Goal: Use online tool/utility: Utilize a website feature to perform a specific function

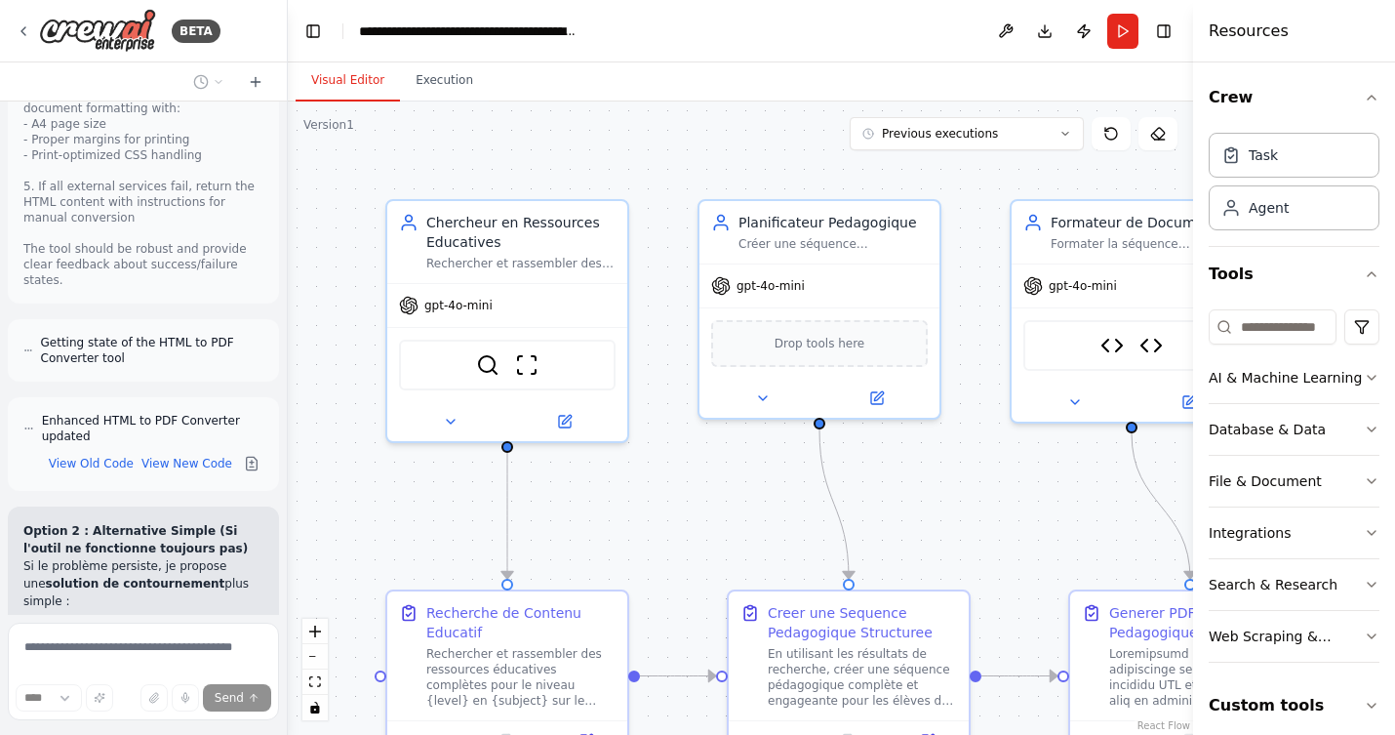
click at [655, 164] on div ".deletable-edge-delete-btn { width: 20px; height: 20px; border: 0px solid #ffff…" at bounding box center [741, 417] width 906 height 633
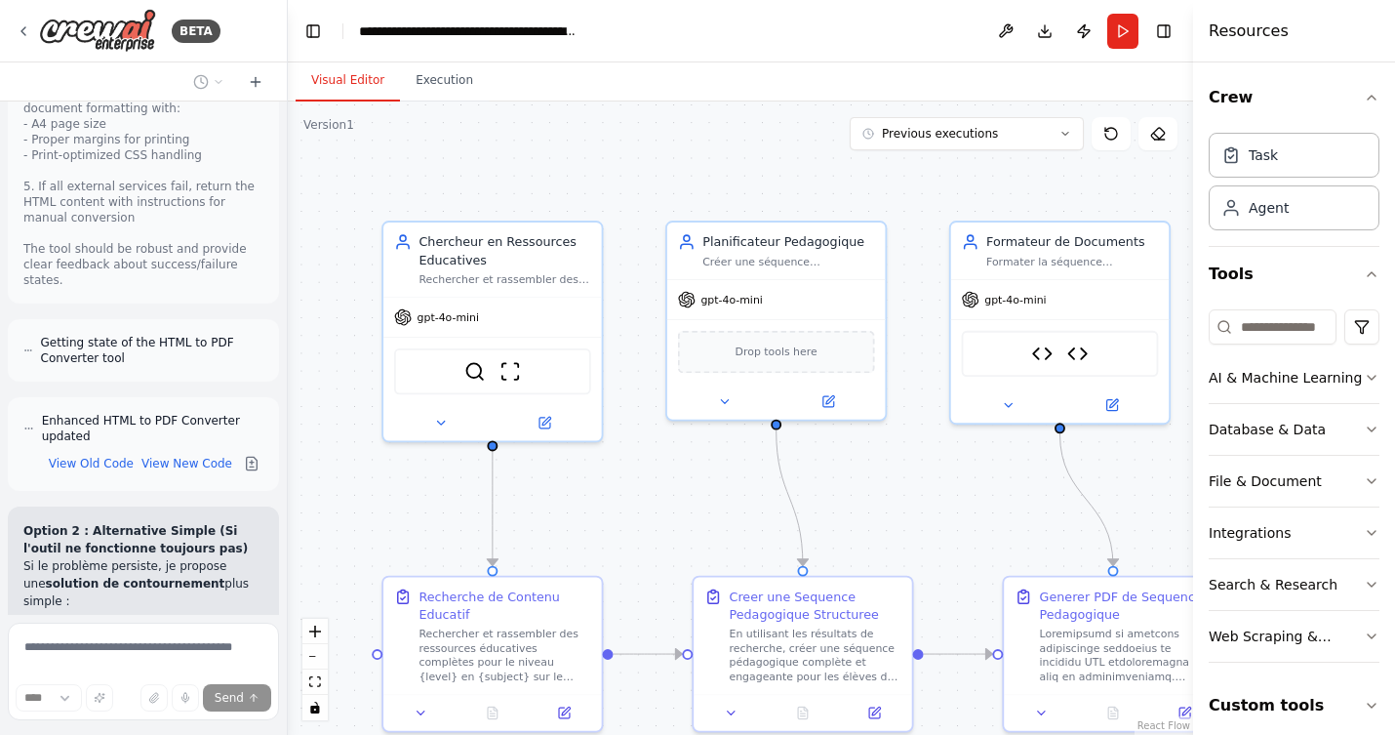
click at [74, 20] on img at bounding box center [97, 31] width 117 height 44
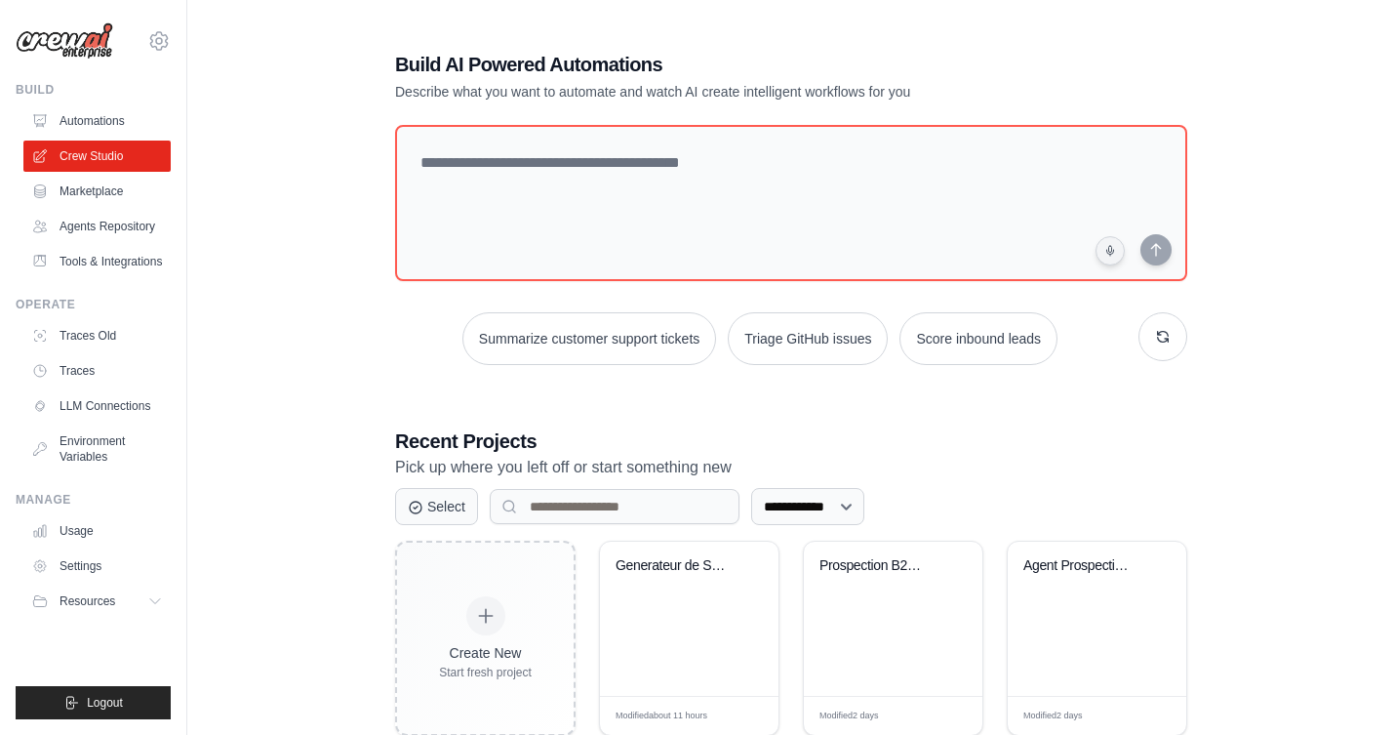
click at [1121, 69] on div "Build AI Powered Automations Describe what you want to automate and watch AI cr…" at bounding box center [791, 76] width 792 height 51
click at [1205, 257] on div "**********" at bounding box center [791, 503] width 839 height 966
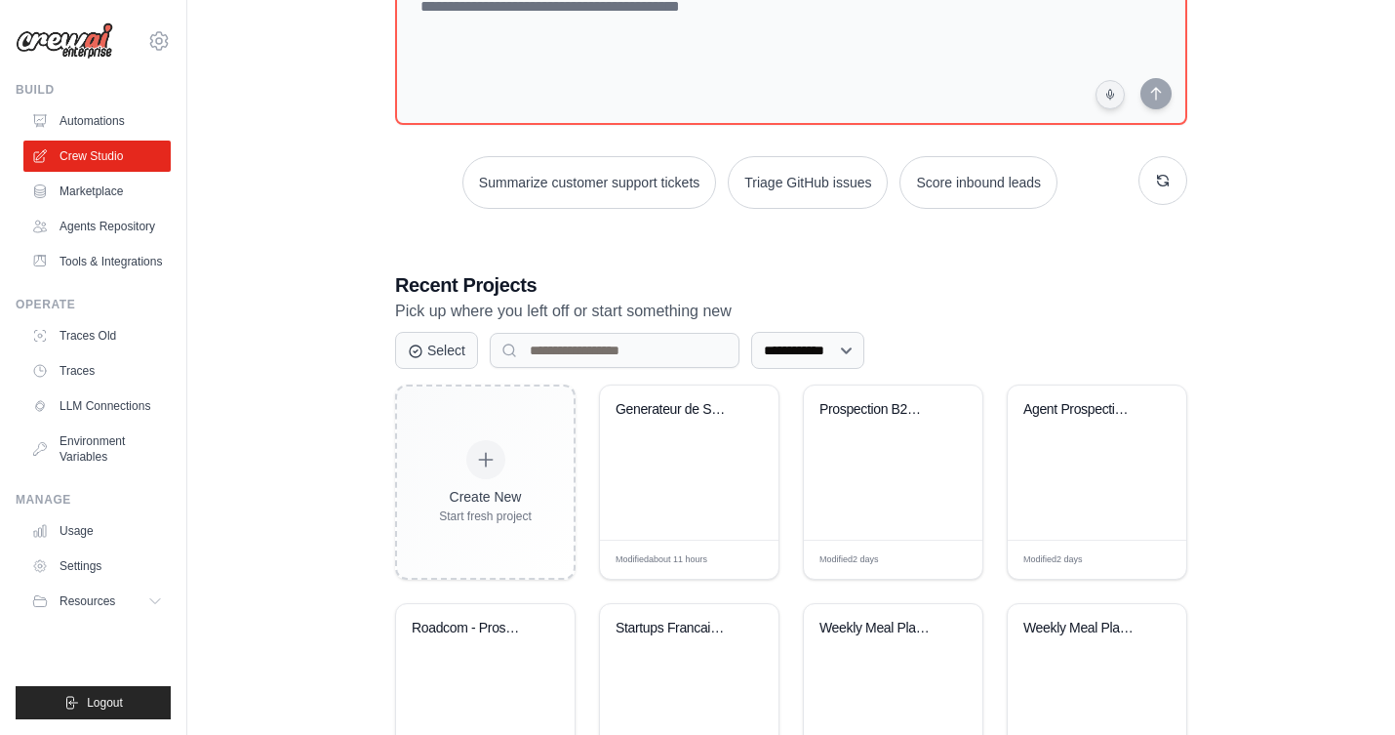
scroll to position [269, 0]
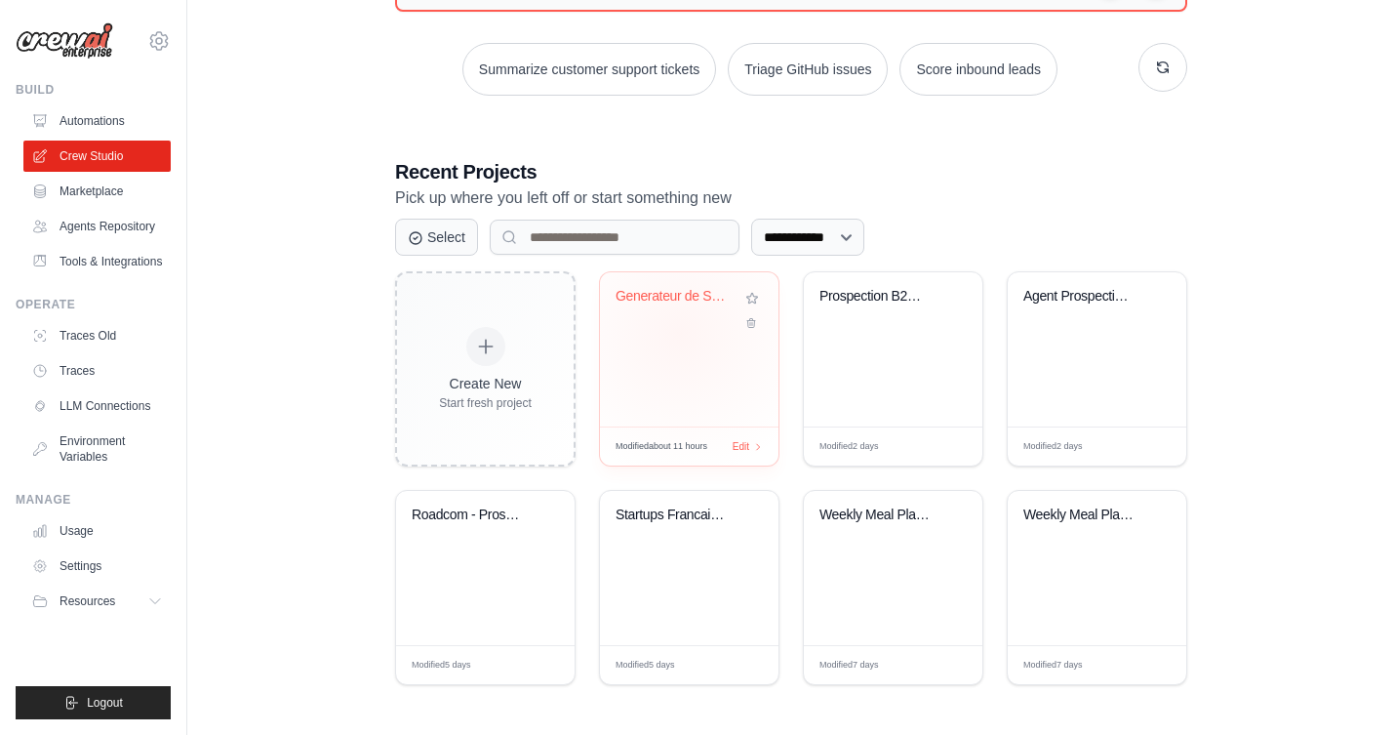
click at [680, 333] on div "Generateur de Sequences Pedagogique..." at bounding box center [689, 349] width 179 height 154
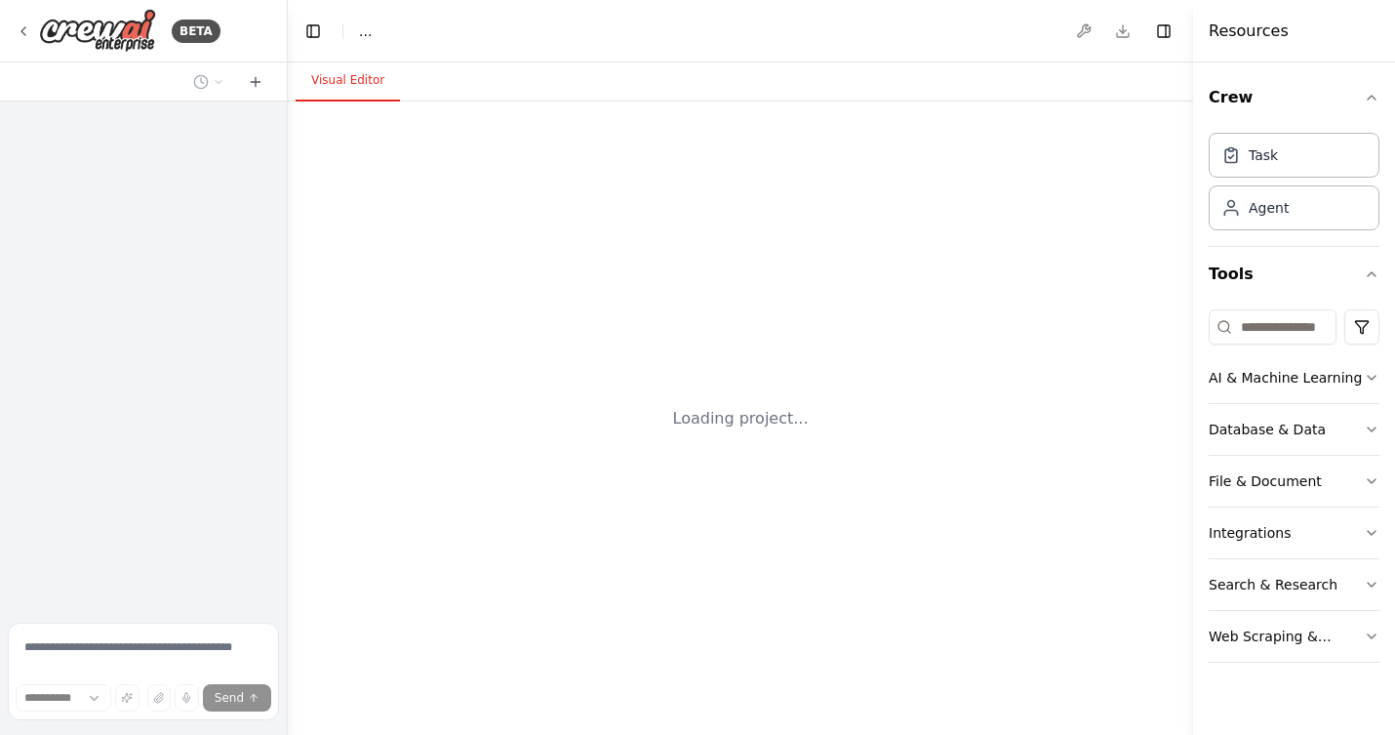
select select "****"
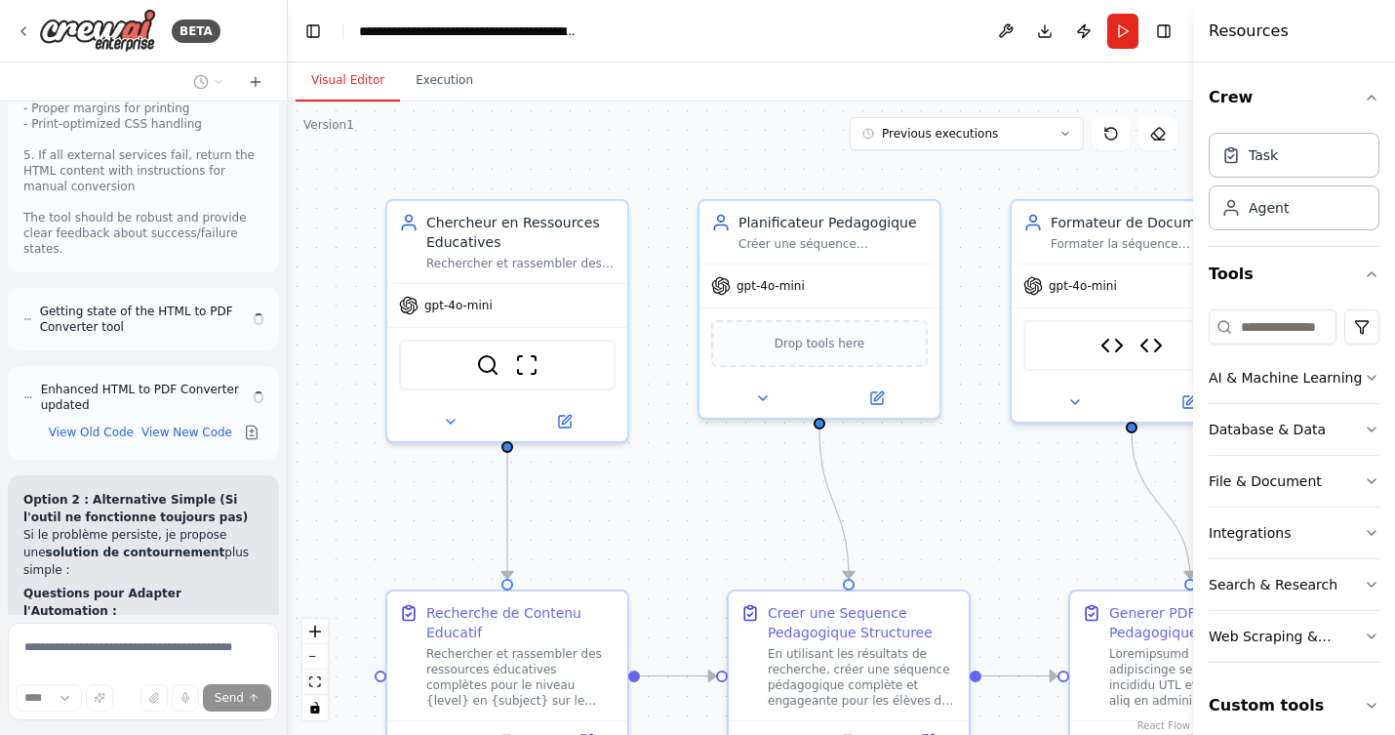
scroll to position [20701, 0]
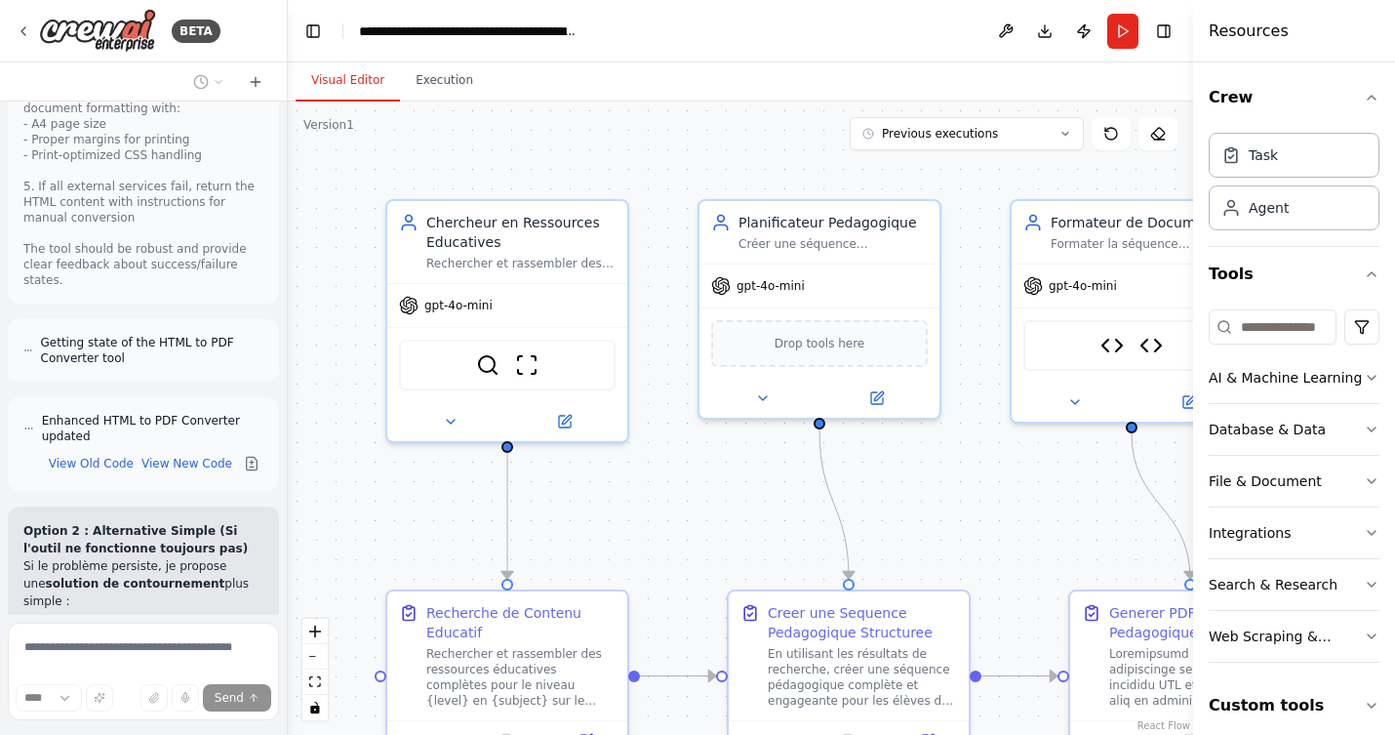
click at [1245, 33] on h4 "Resources" at bounding box center [1249, 31] width 80 height 23
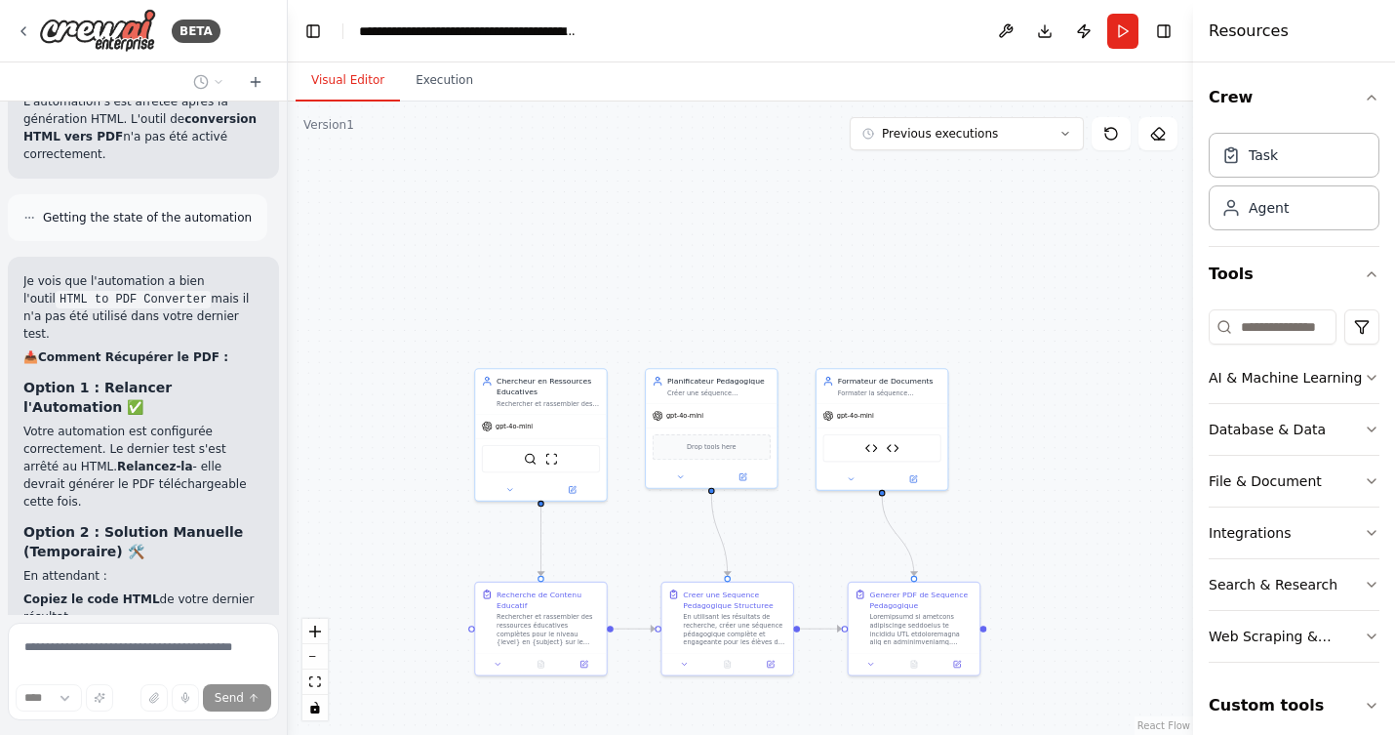
scroll to position [18816, 0]
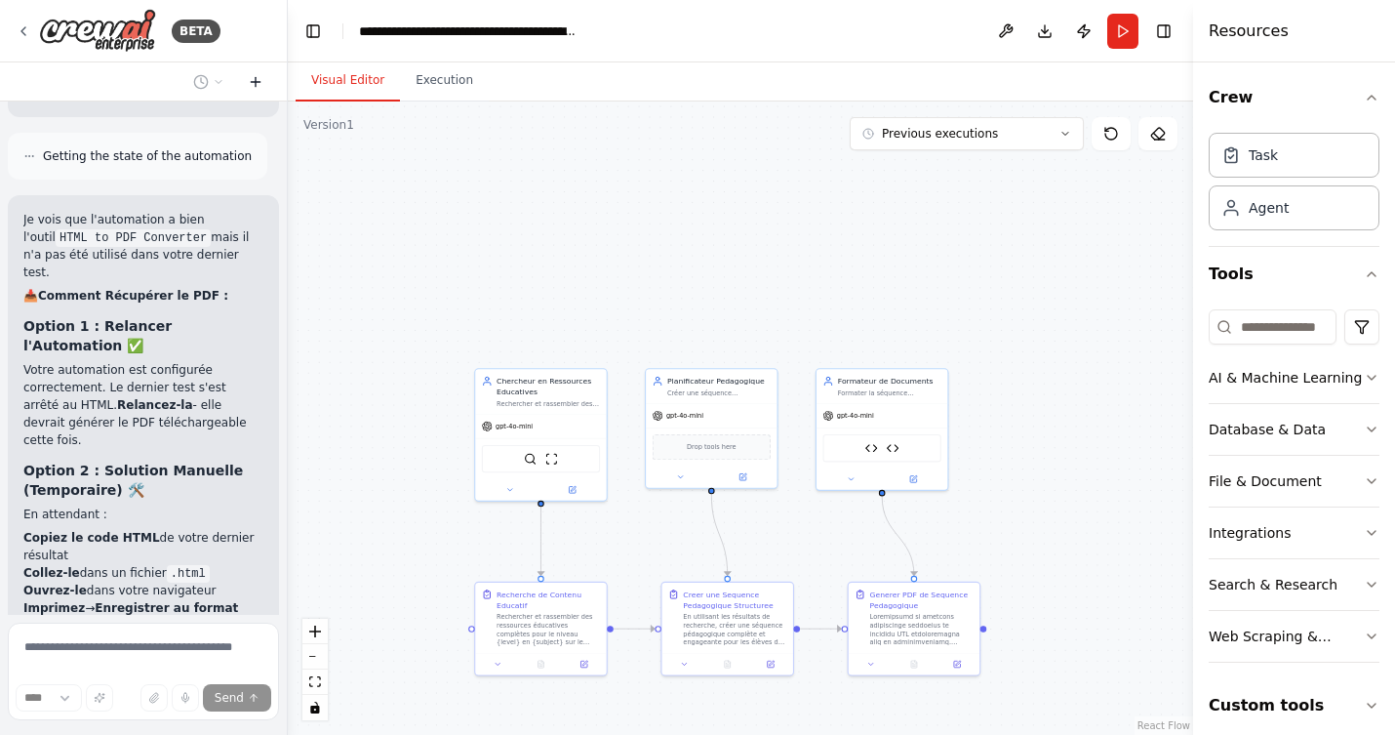
click at [257, 82] on icon at bounding box center [255, 82] width 9 height 0
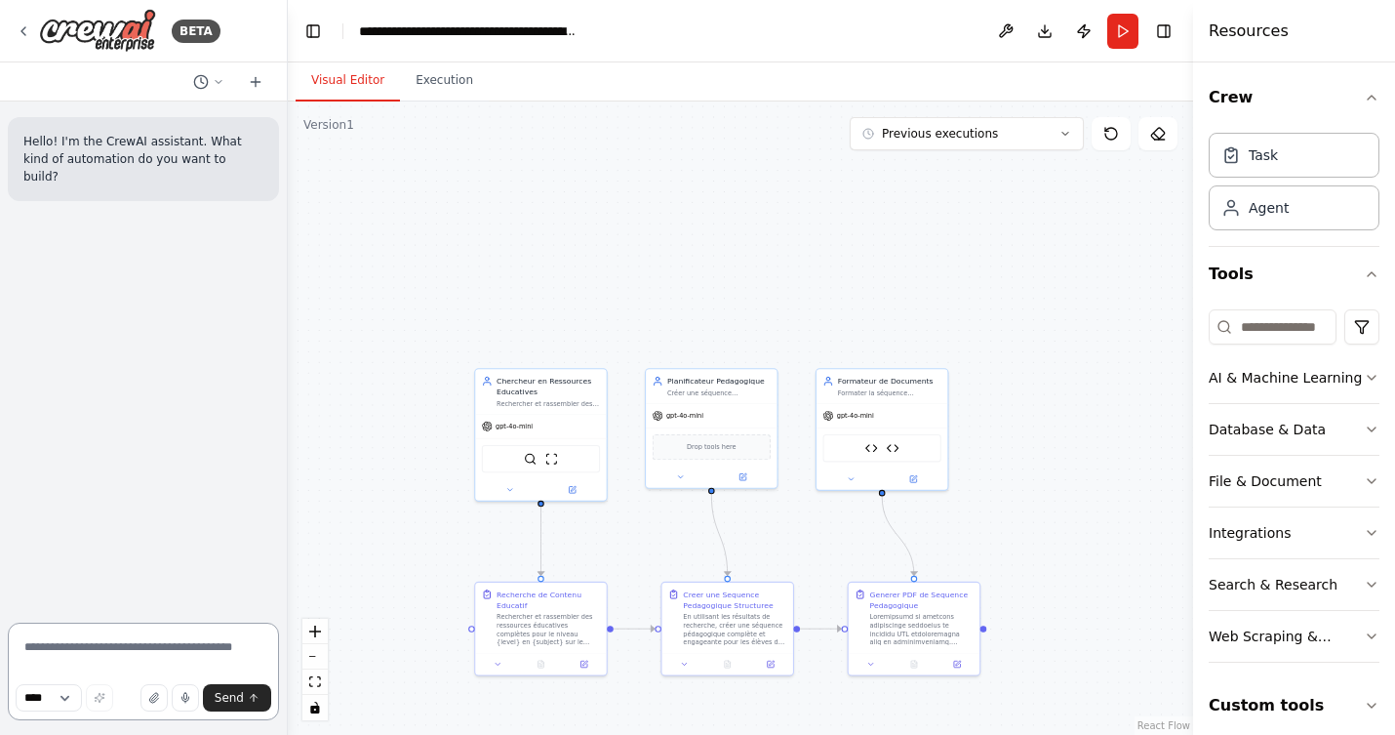
click at [120, 653] on textarea at bounding box center [143, 672] width 271 height 98
type textarea "**********"
click at [231, 695] on span "Send" at bounding box center [229, 698] width 29 height 16
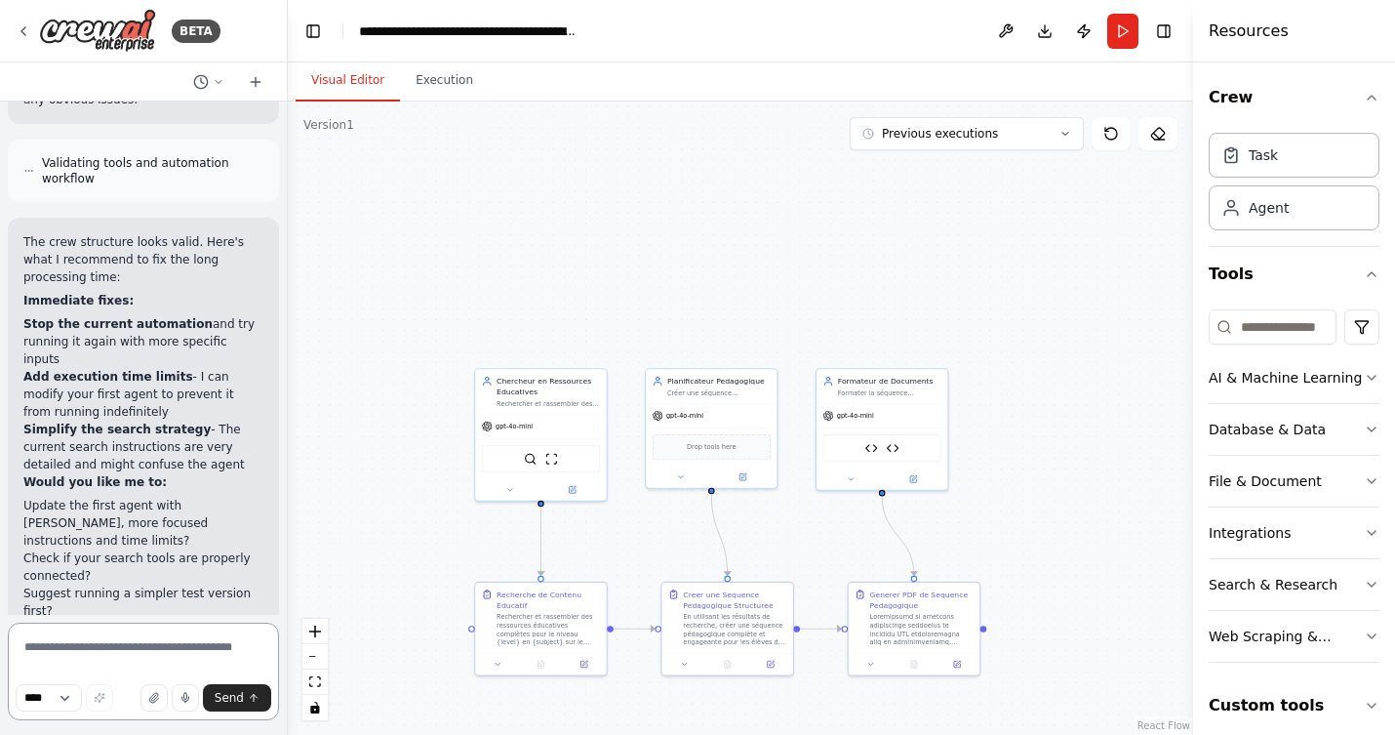
scroll to position [905, 0]
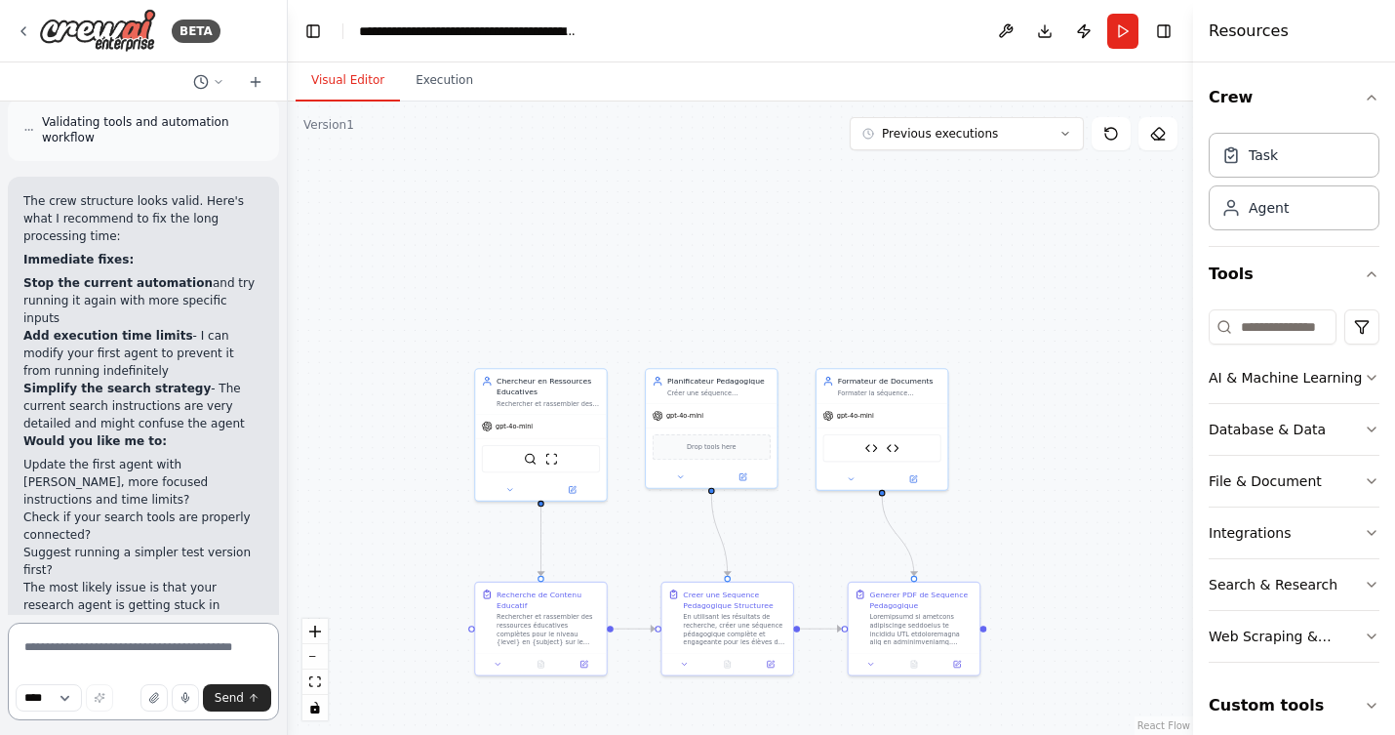
click at [153, 647] on textarea at bounding box center [143, 672] width 271 height 98
type textarea "**********"
click at [226, 697] on span "Send" at bounding box center [229, 698] width 29 height 16
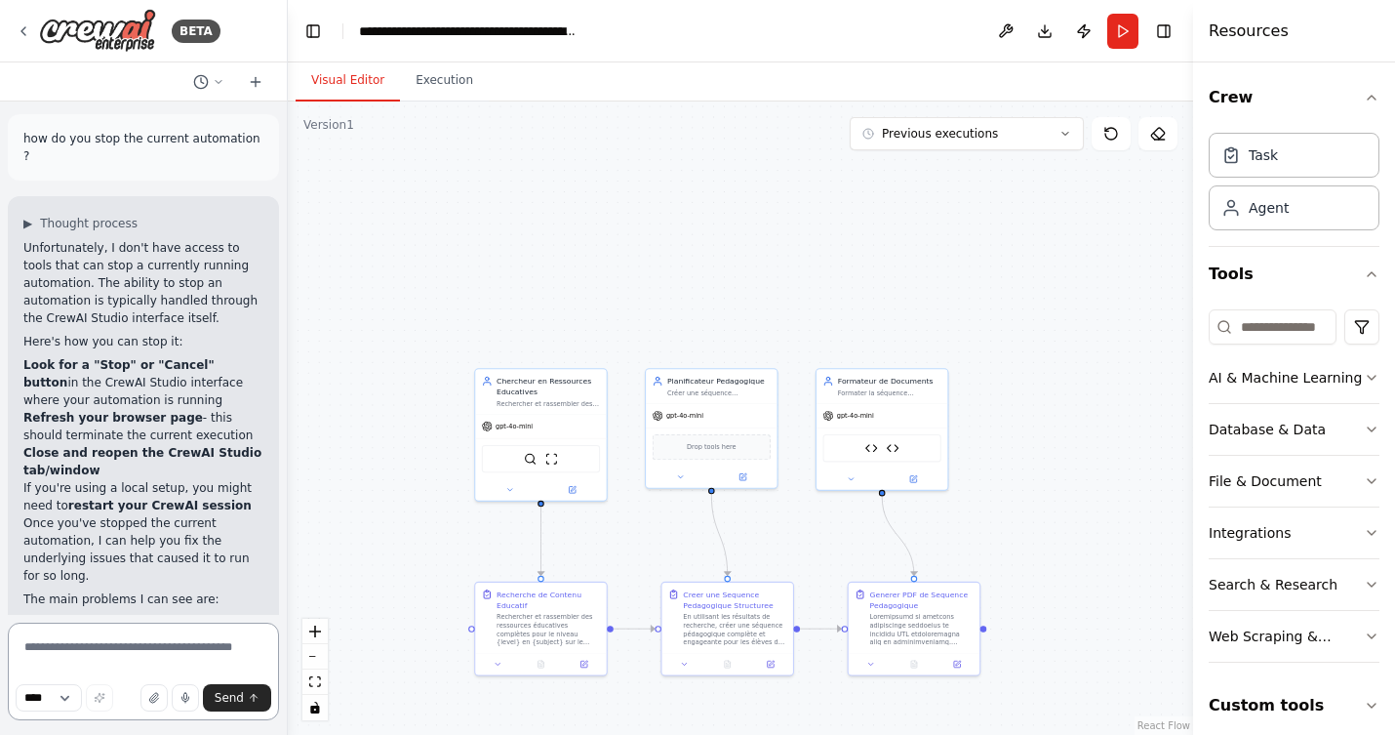
scroll to position [1570, 0]
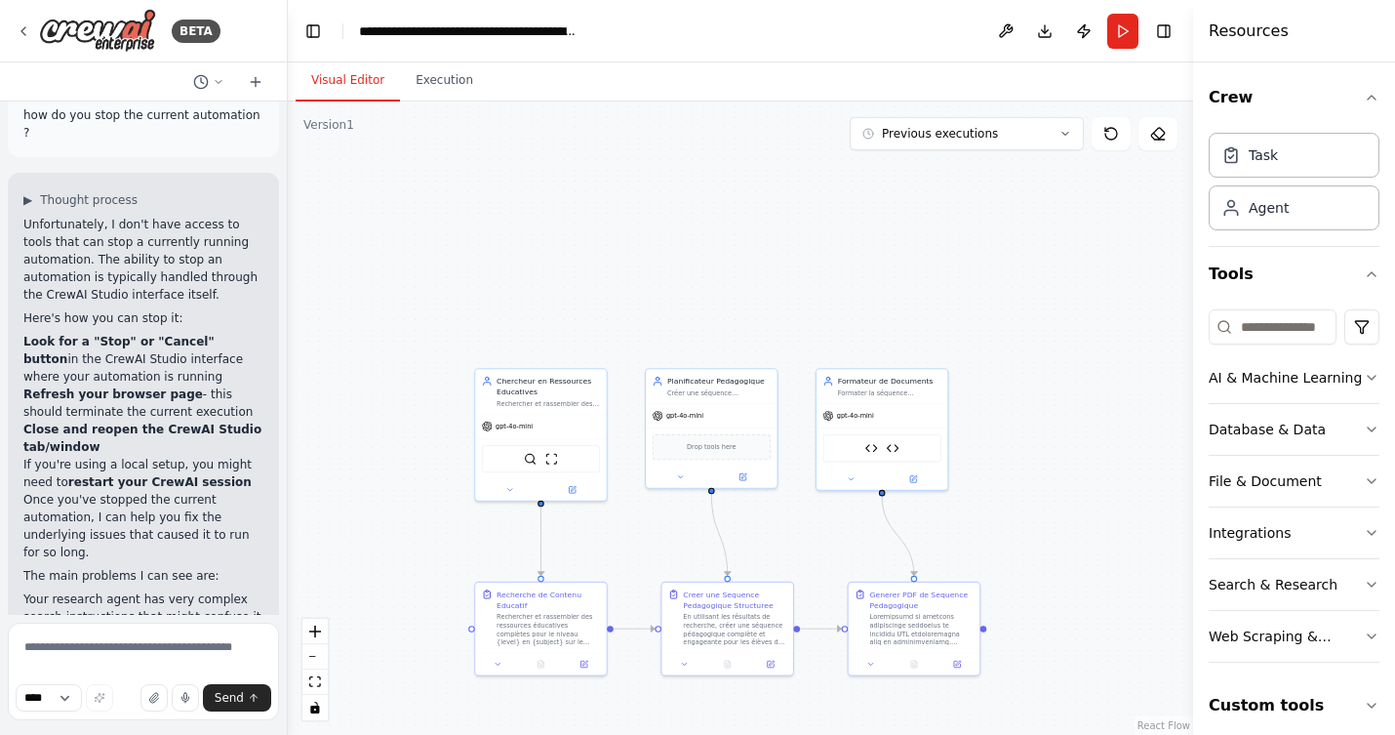
click at [391, 370] on div ".deletable-edge-delete-btn { width: 20px; height: 20px; border: 0px solid #ffff…" at bounding box center [741, 417] width 906 height 633
click at [117, 23] on img at bounding box center [97, 31] width 117 height 44
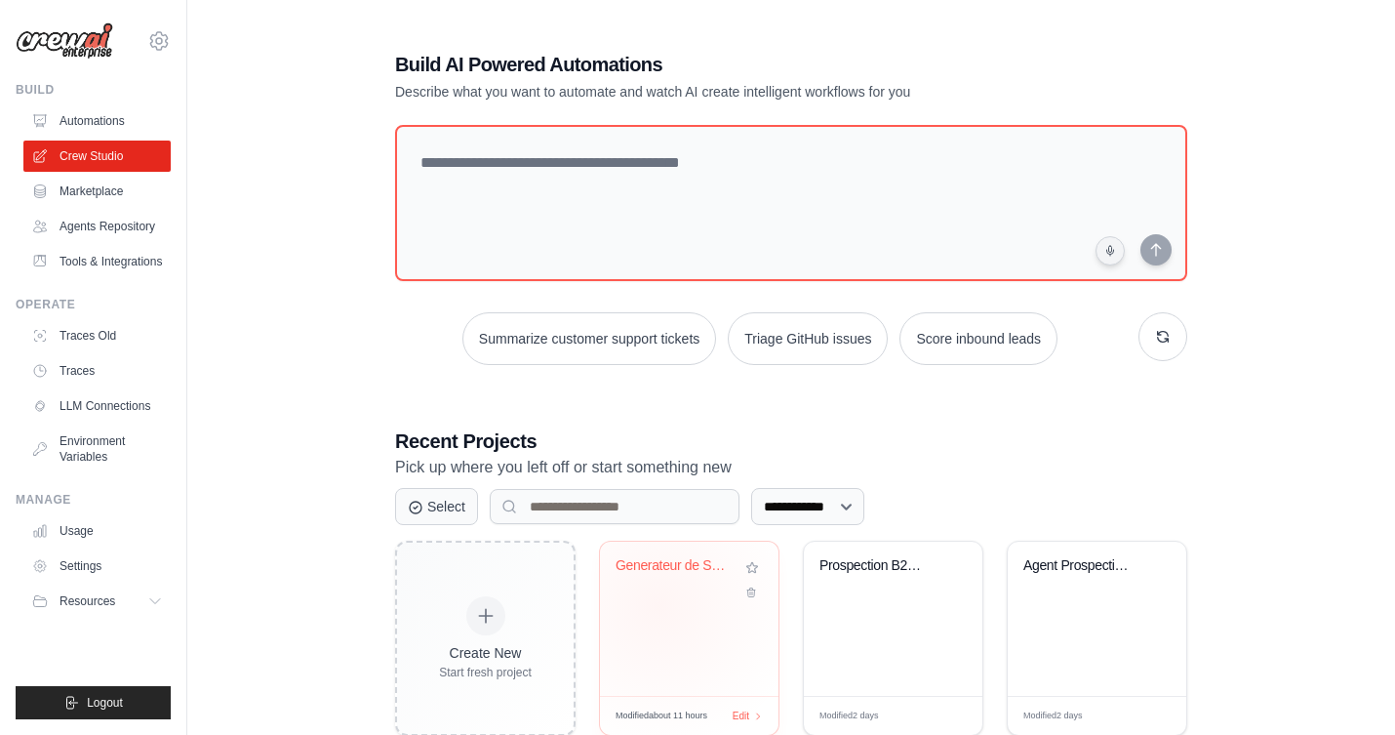
click at [659, 605] on div "Generateur de Sequences Pedagogique..." at bounding box center [689, 619] width 179 height 154
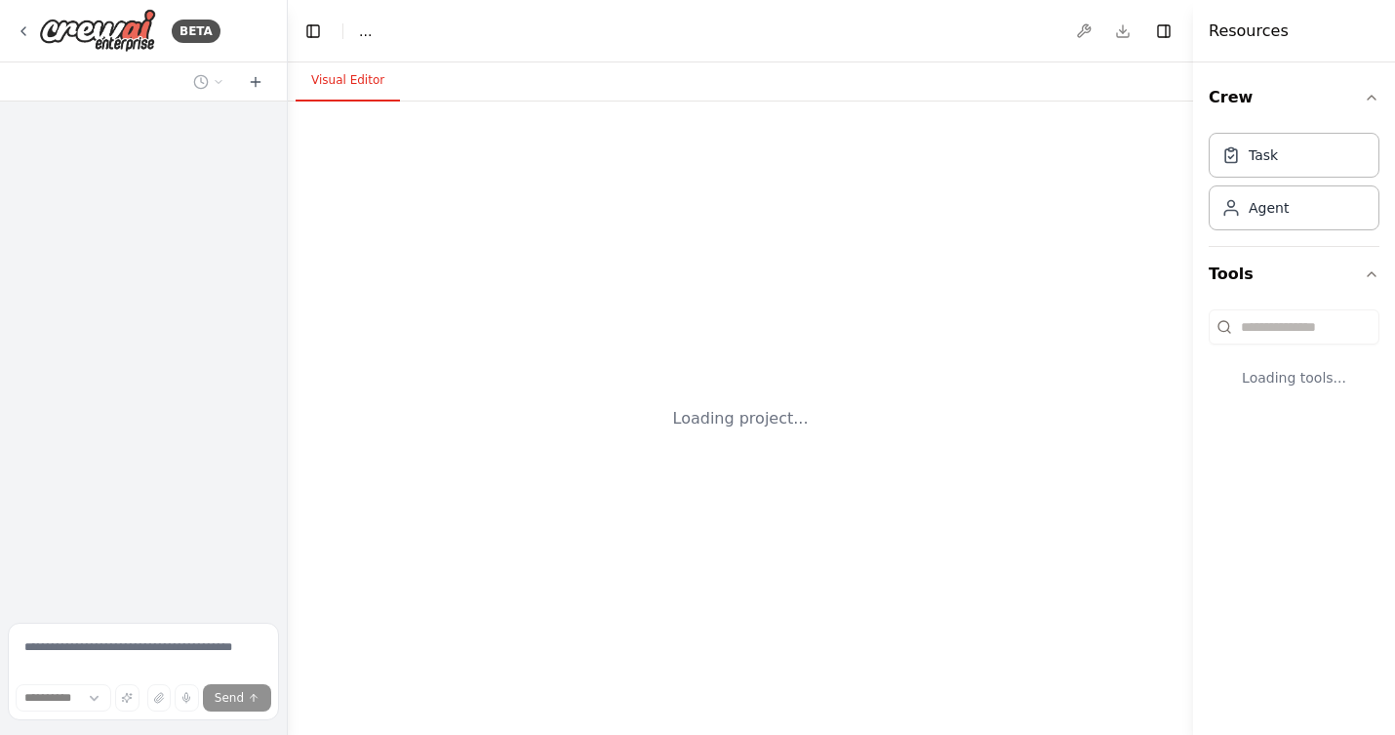
select select "****"
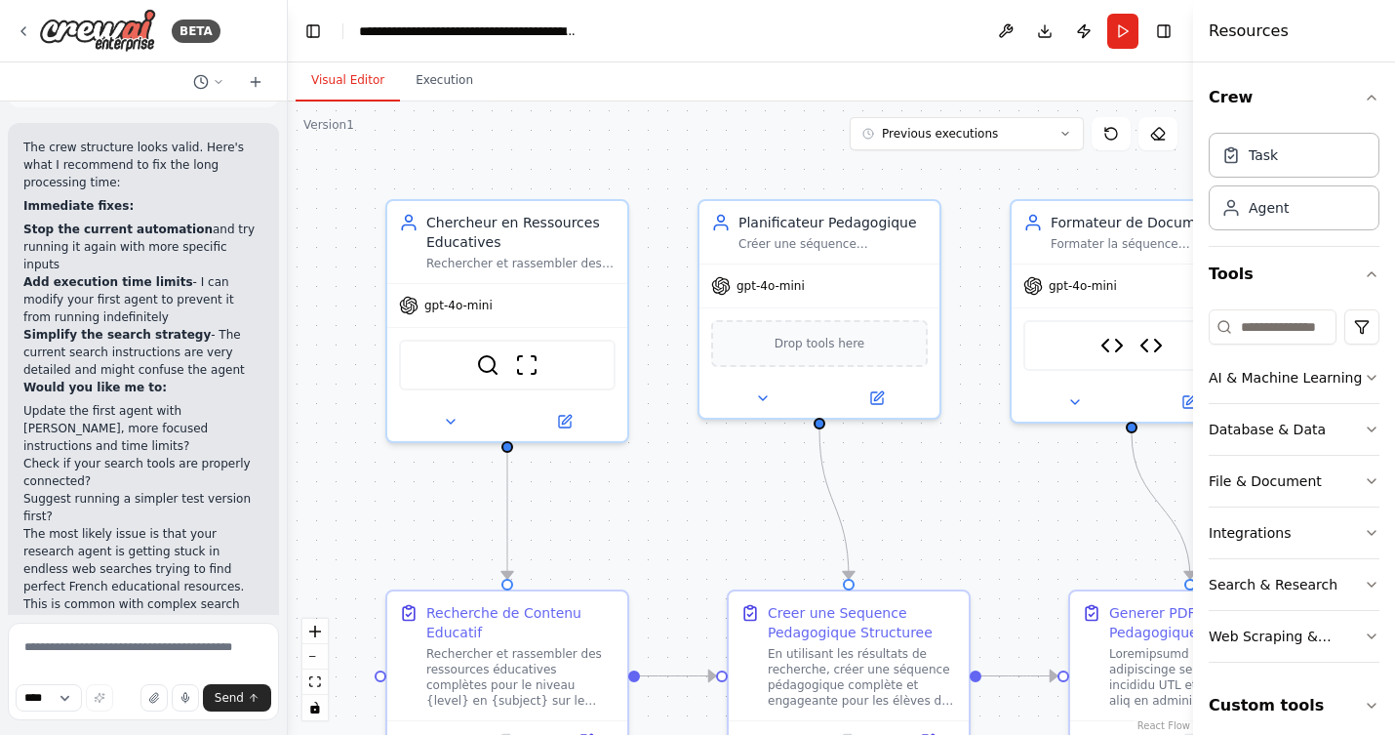
scroll to position [1570, 0]
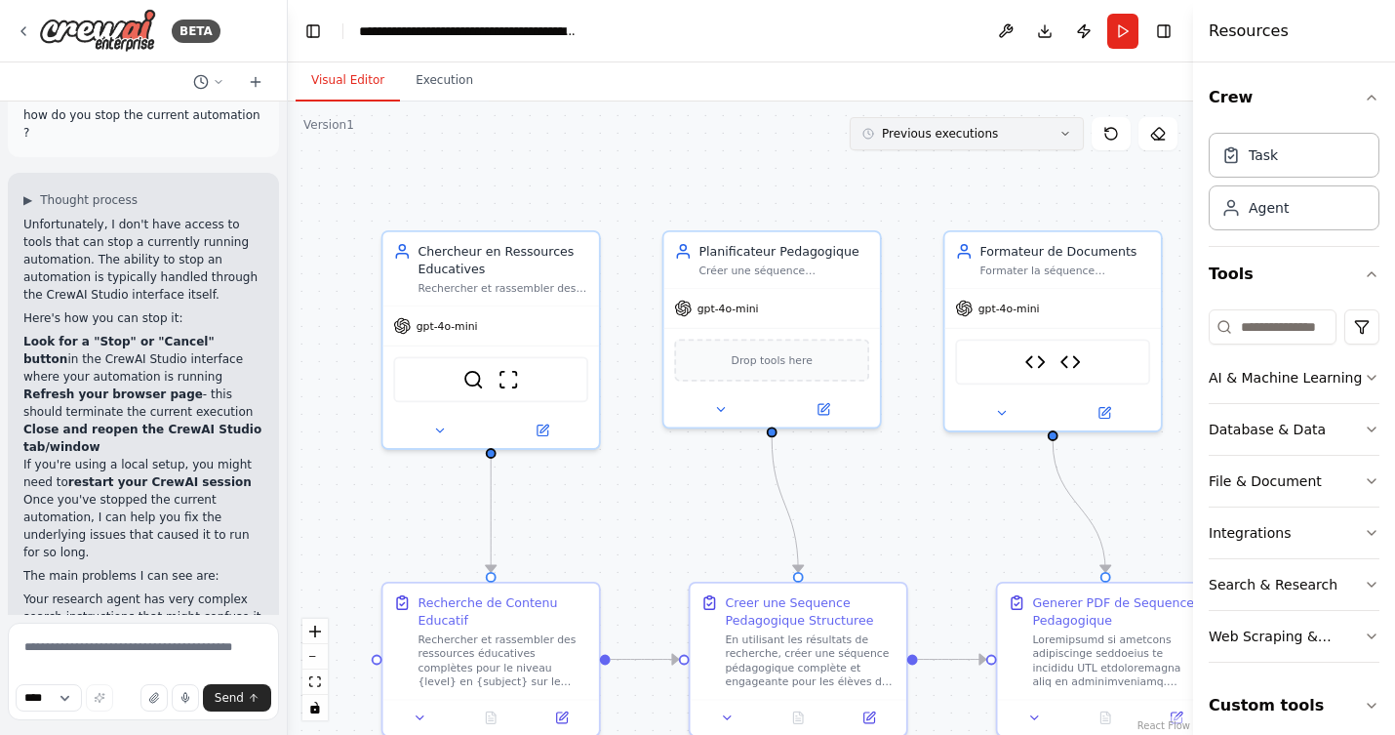
click at [1067, 131] on icon at bounding box center [1066, 134] width 12 height 12
click at [83, 651] on textarea at bounding box center [143, 672] width 271 height 98
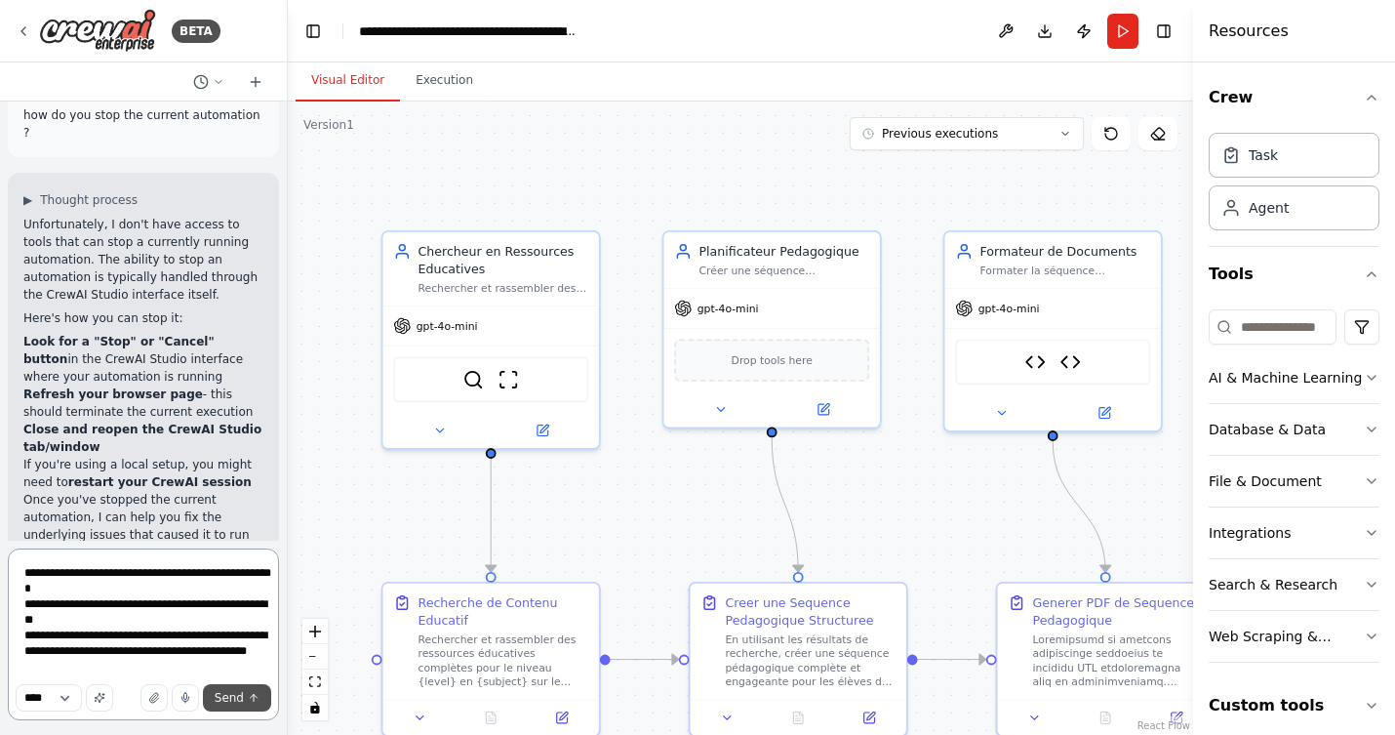
type textarea "**********"
click at [222, 693] on span "Send" at bounding box center [229, 698] width 29 height 16
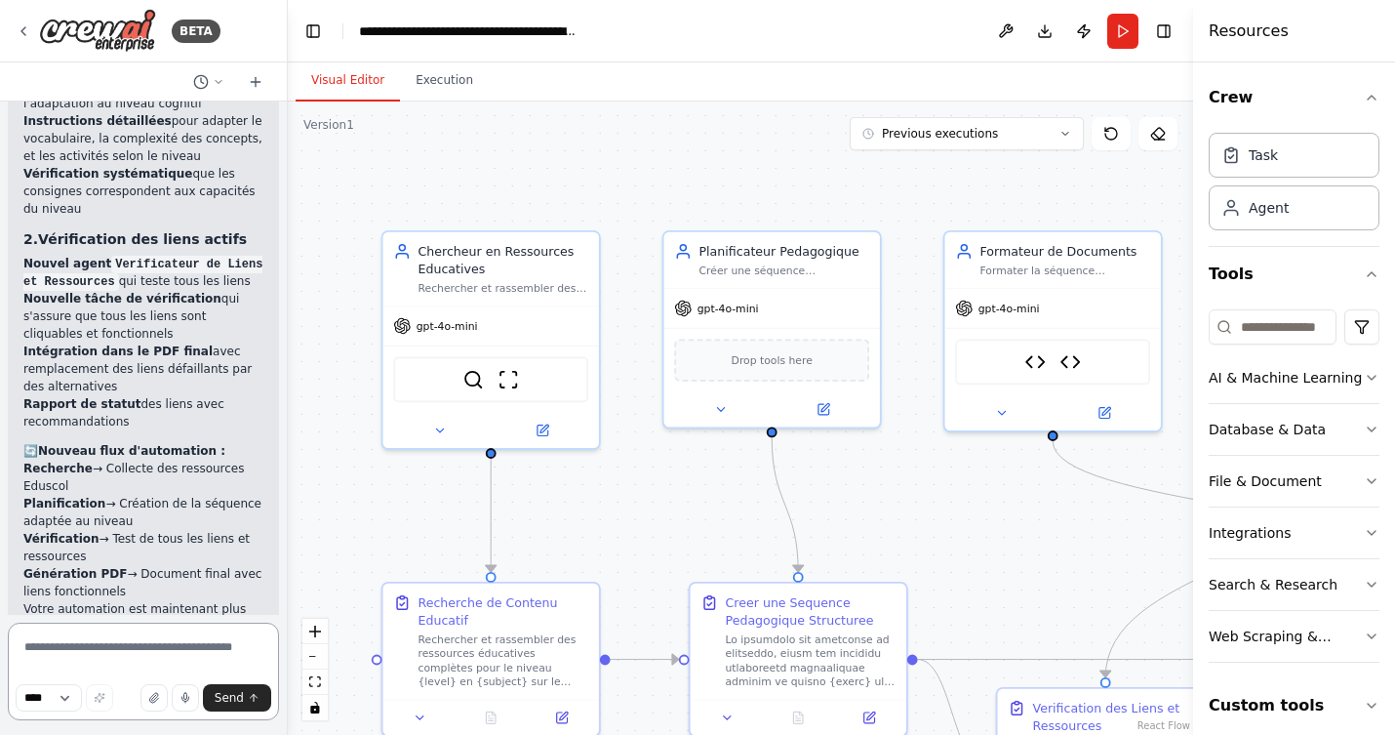
scroll to position [3643, 0]
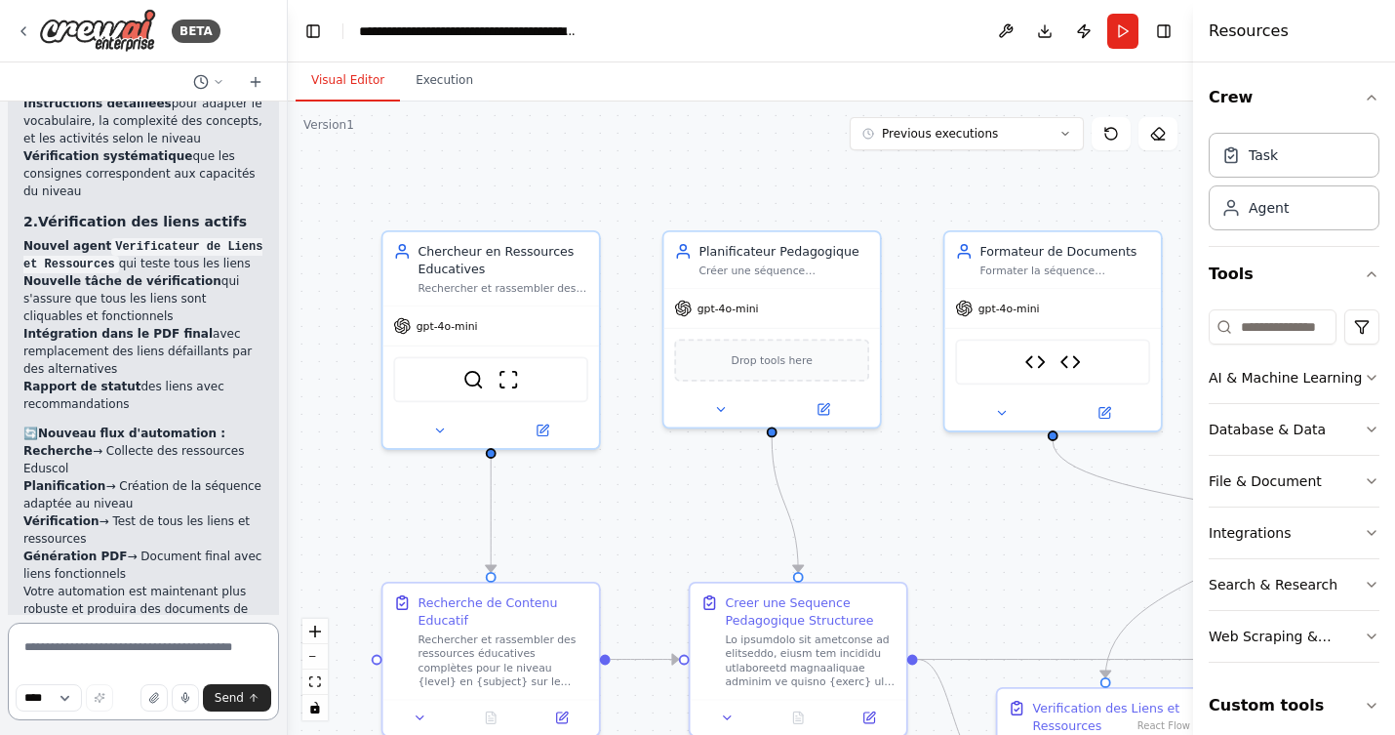
click at [86, 649] on textarea at bounding box center [143, 672] width 271 height 98
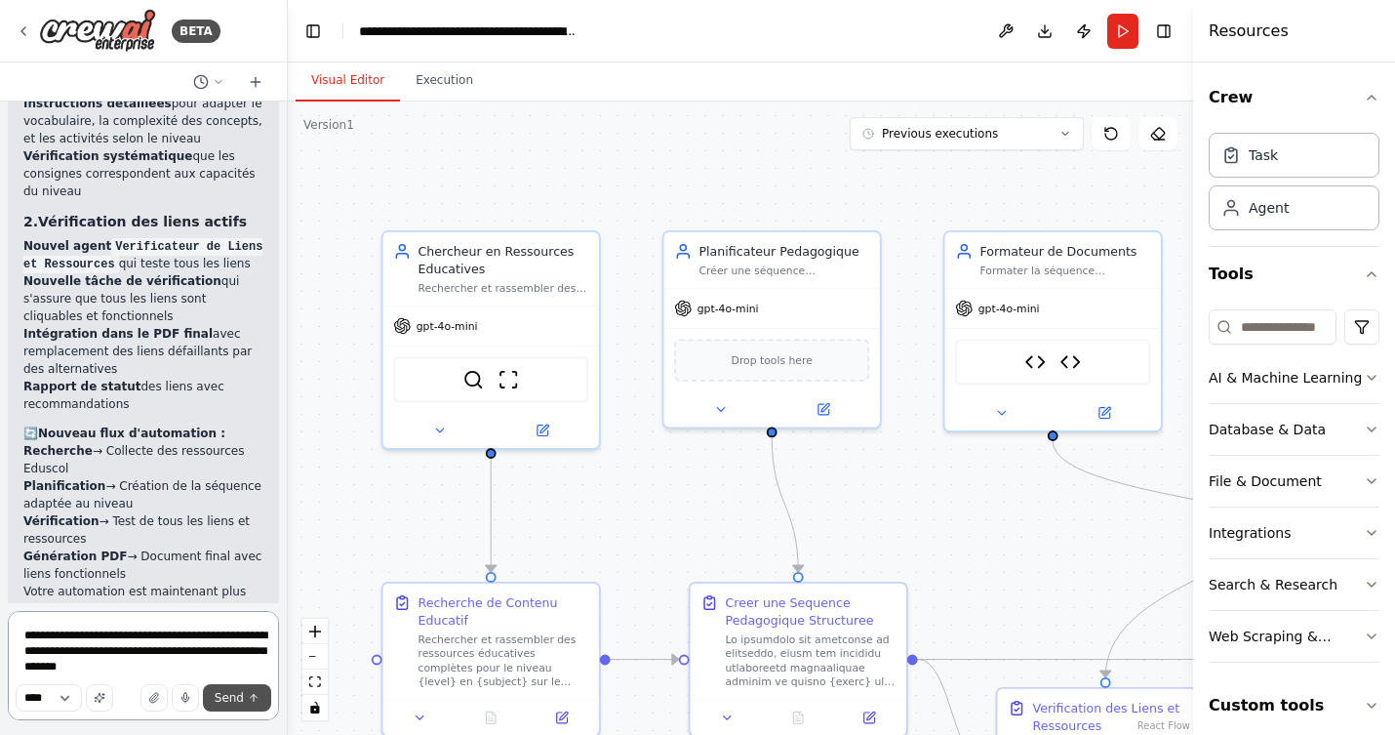
type textarea "**********"
click at [219, 702] on span "Send" at bounding box center [229, 698] width 29 height 16
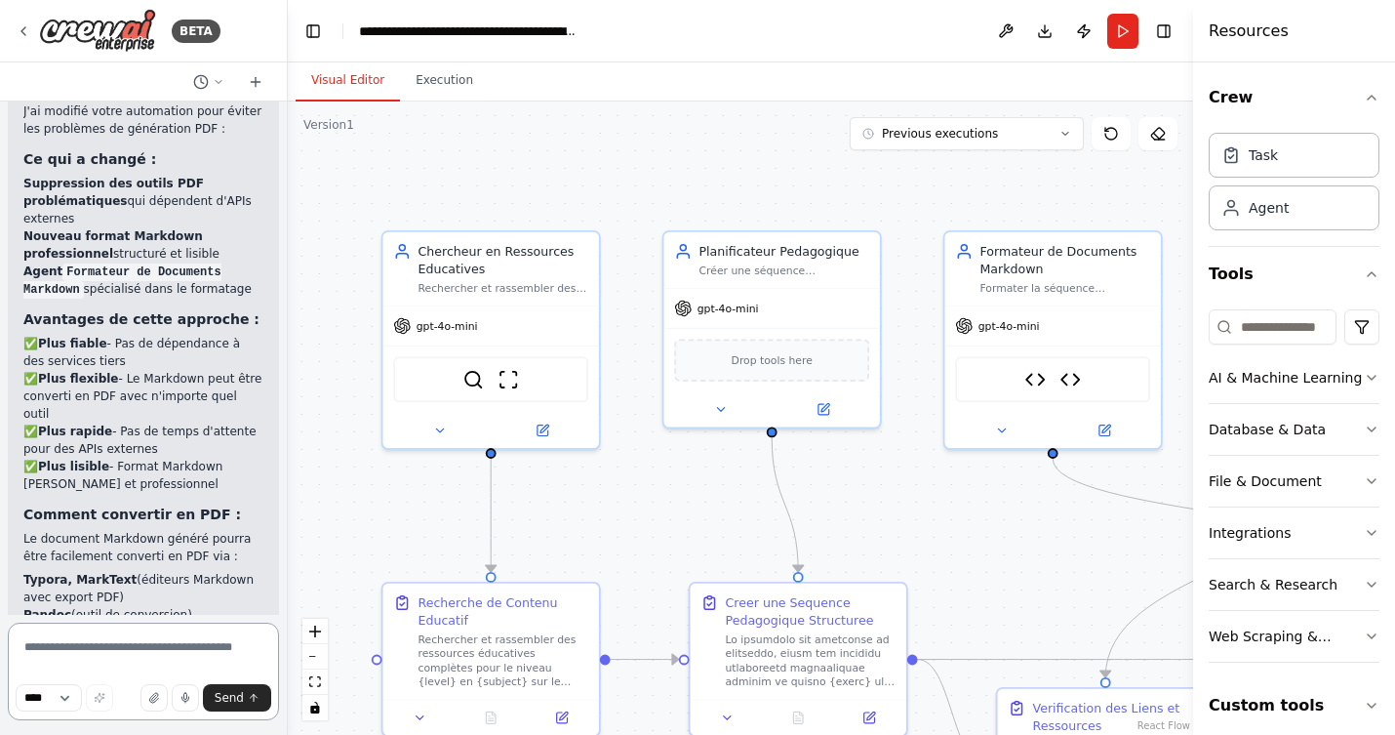
scroll to position [5694, 0]
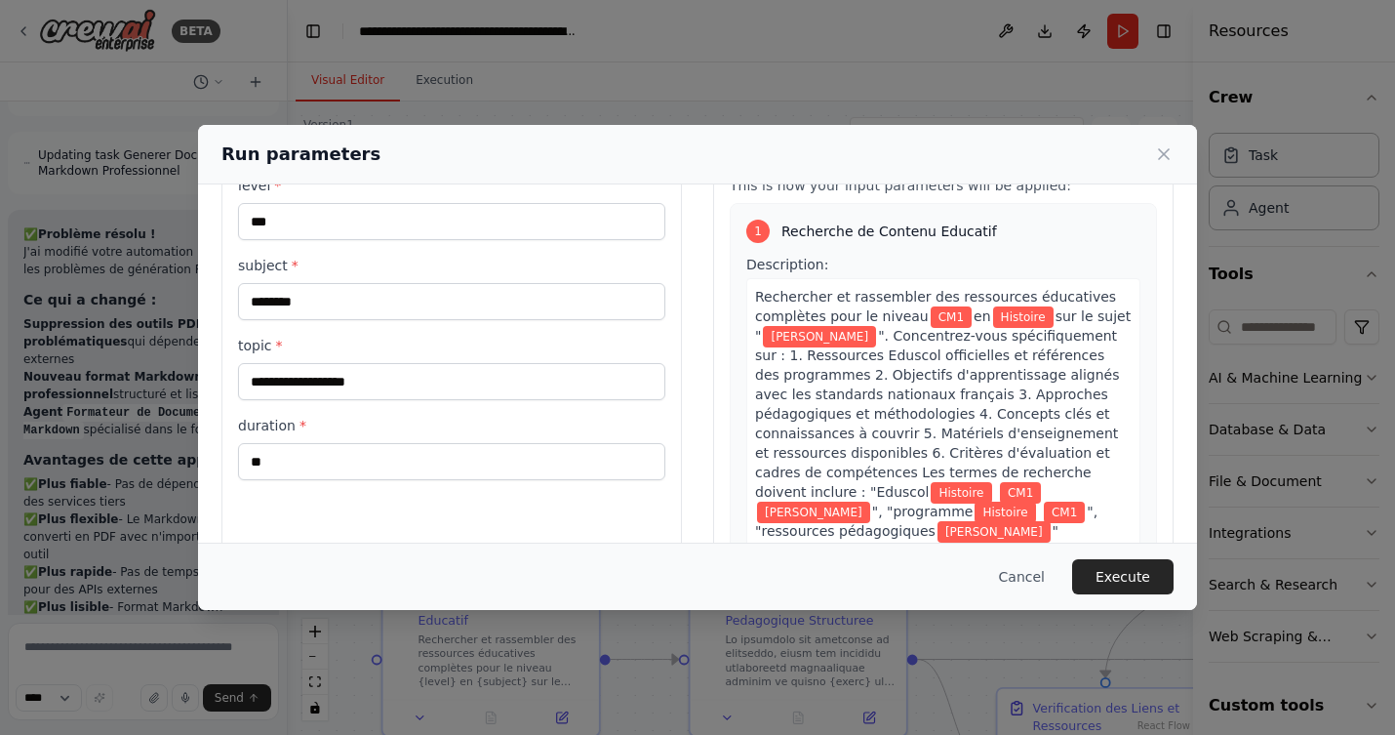
scroll to position [70, 0]
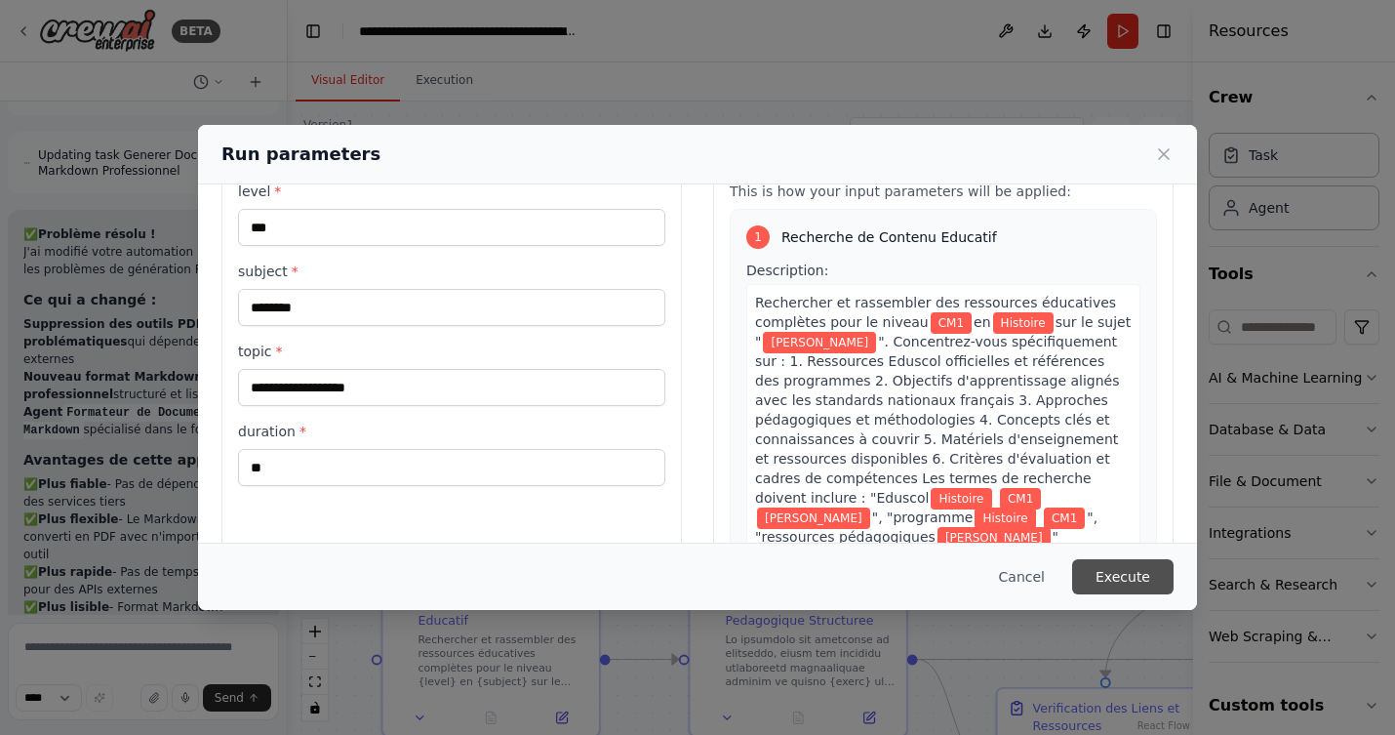
click at [1121, 573] on button "Execute" at bounding box center [1122, 576] width 101 height 35
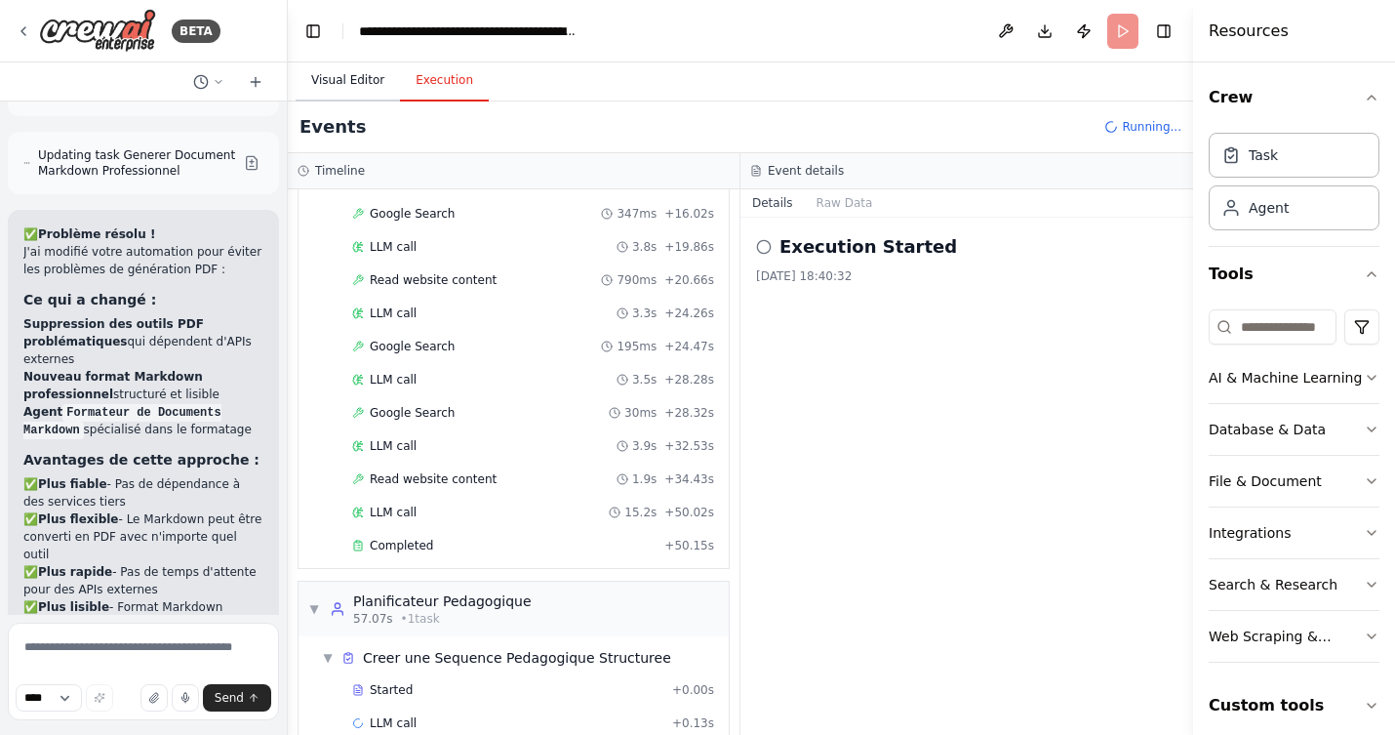
scroll to position [526, 0]
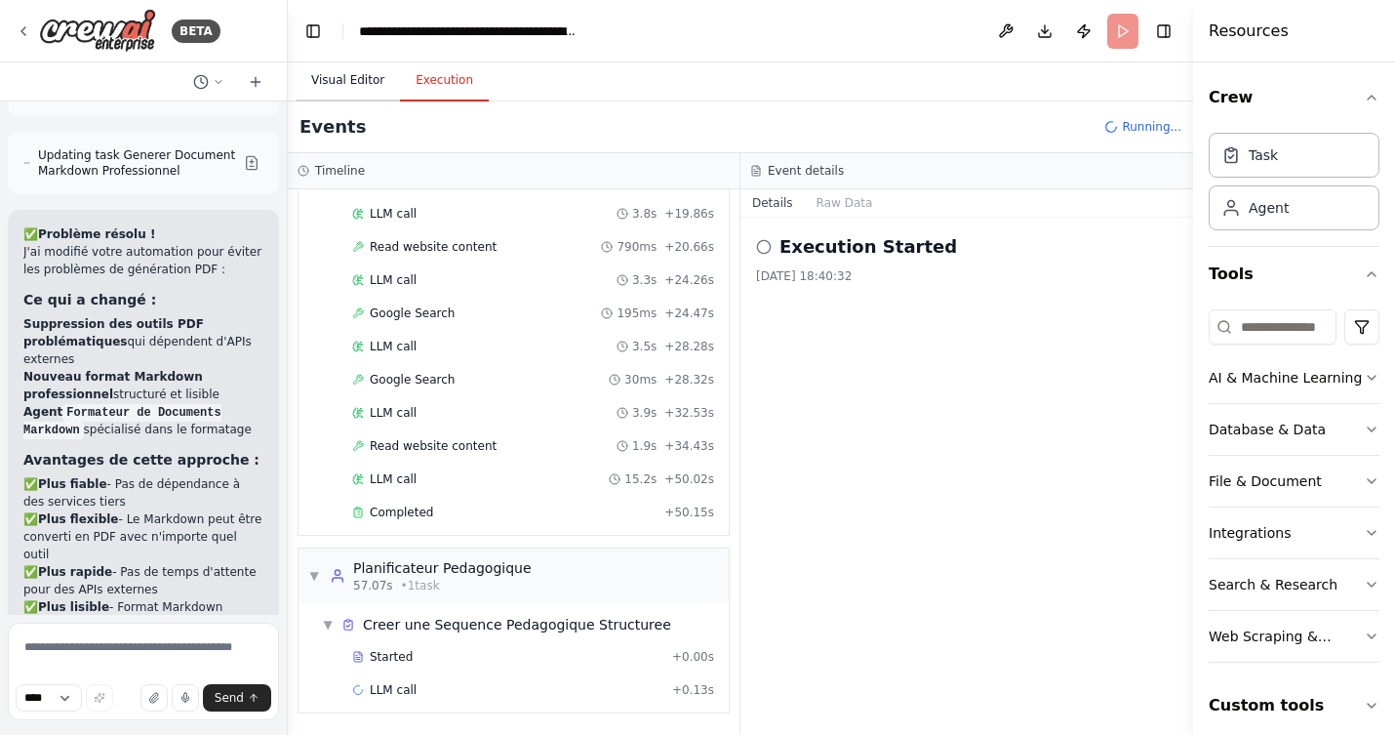
click at [355, 74] on button "Visual Editor" at bounding box center [348, 81] width 104 height 41
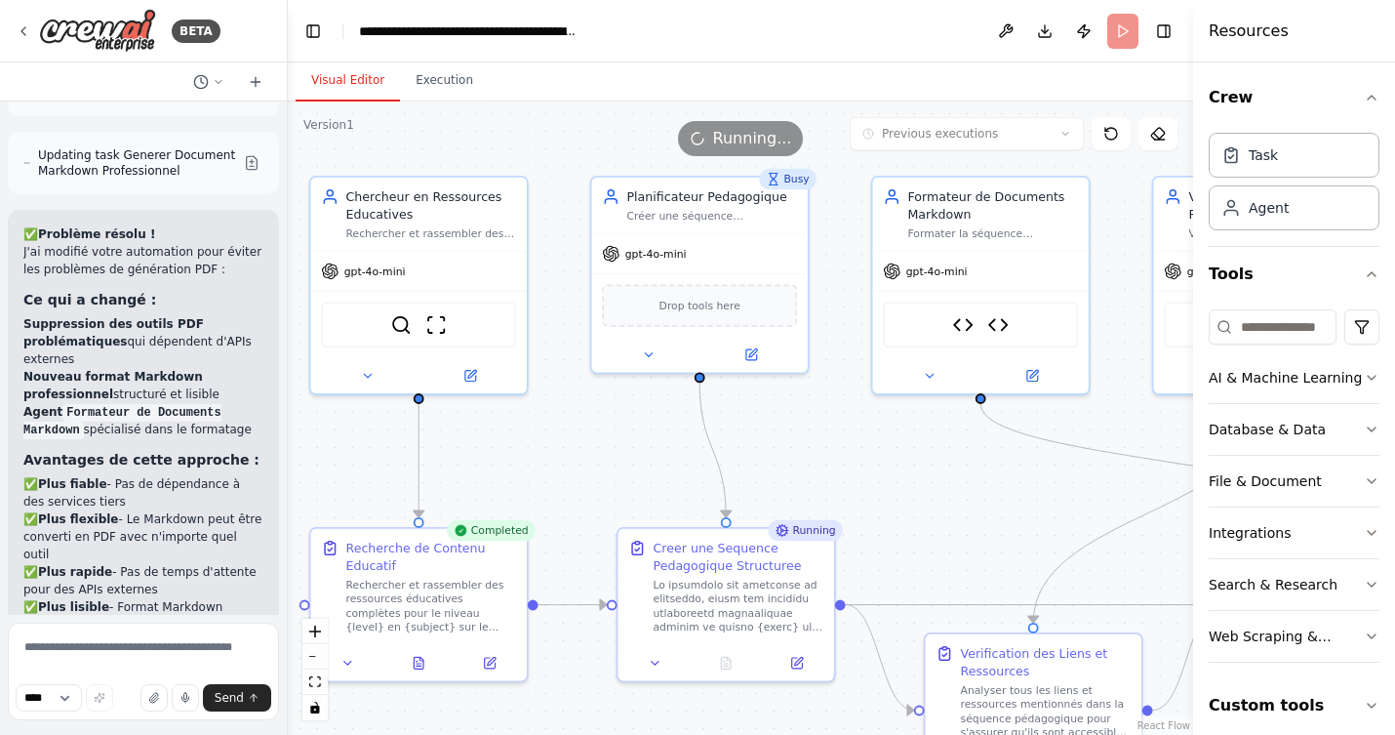
drag, startPoint x: 631, startPoint y: 446, endPoint x: 559, endPoint y: 391, distance: 90.6
click at [559, 391] on div ".deletable-edge-delete-btn { width: 20px; height: 20px; border: 0px solid #ffff…" at bounding box center [741, 417] width 906 height 633
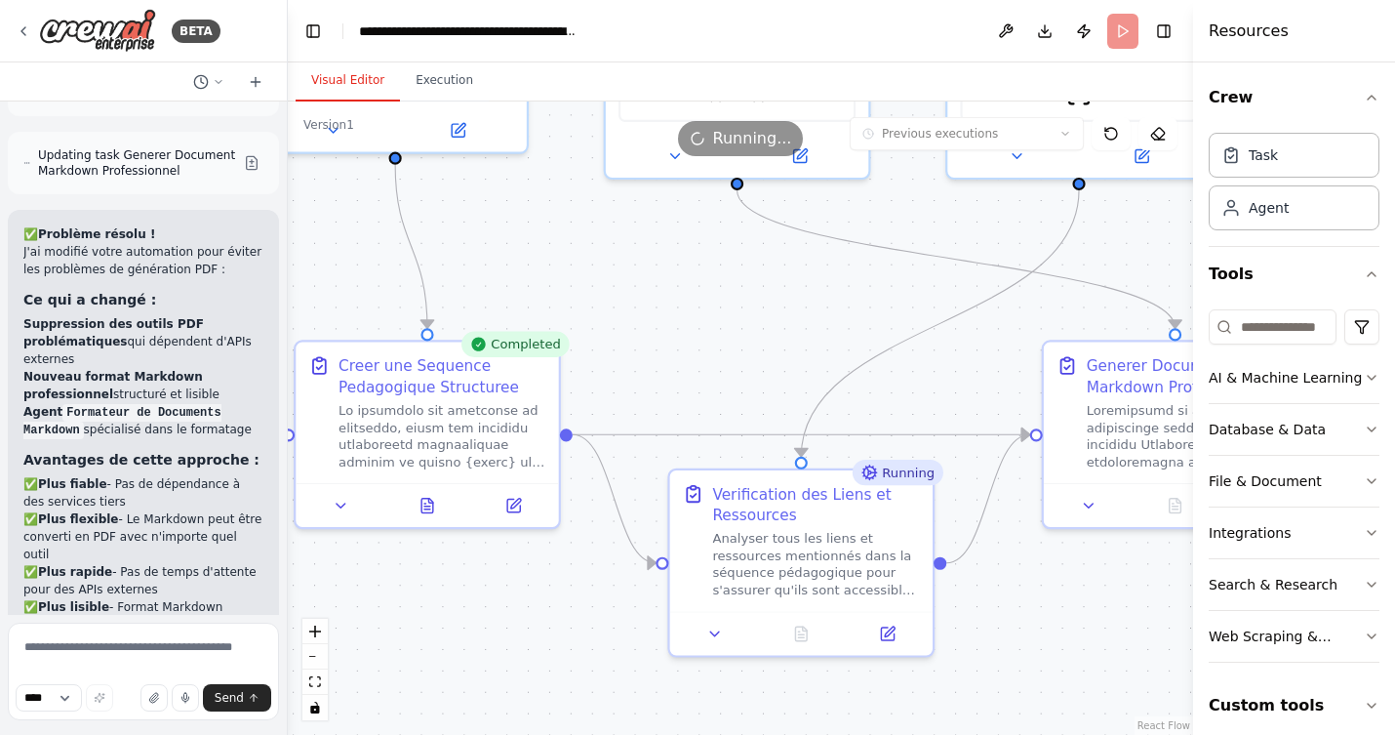
drag, startPoint x: 865, startPoint y: 465, endPoint x: 677, endPoint y: 282, distance: 261.5
click at [677, 282] on div ".deletable-edge-delete-btn { width: 20px; height: 20px; border: 0px solid #ffff…" at bounding box center [741, 417] width 906 height 633
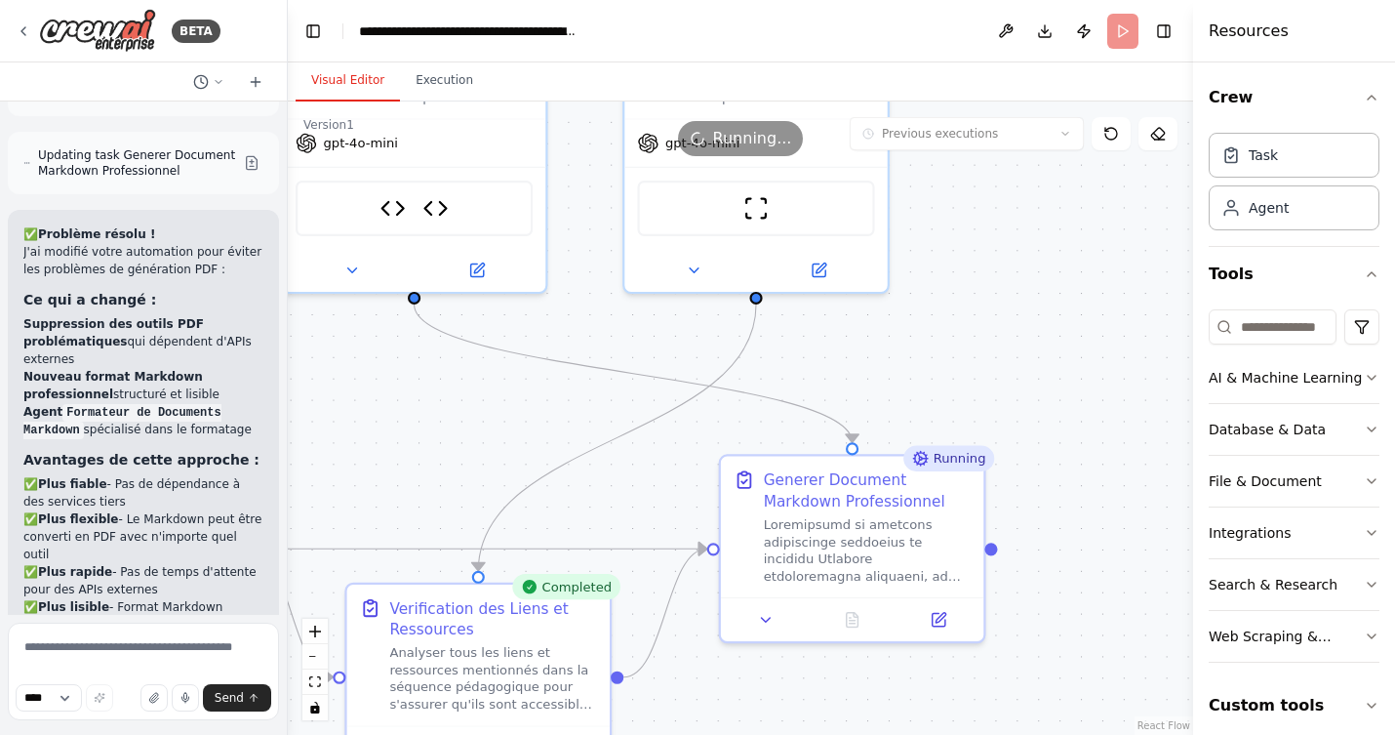
drag, startPoint x: 959, startPoint y: 379, endPoint x: 636, endPoint y: 493, distance: 342.6
click at [636, 493] on div ".deletable-edge-delete-btn { width: 20px; height: 20px; border: 0px solid #ffff…" at bounding box center [741, 417] width 906 height 633
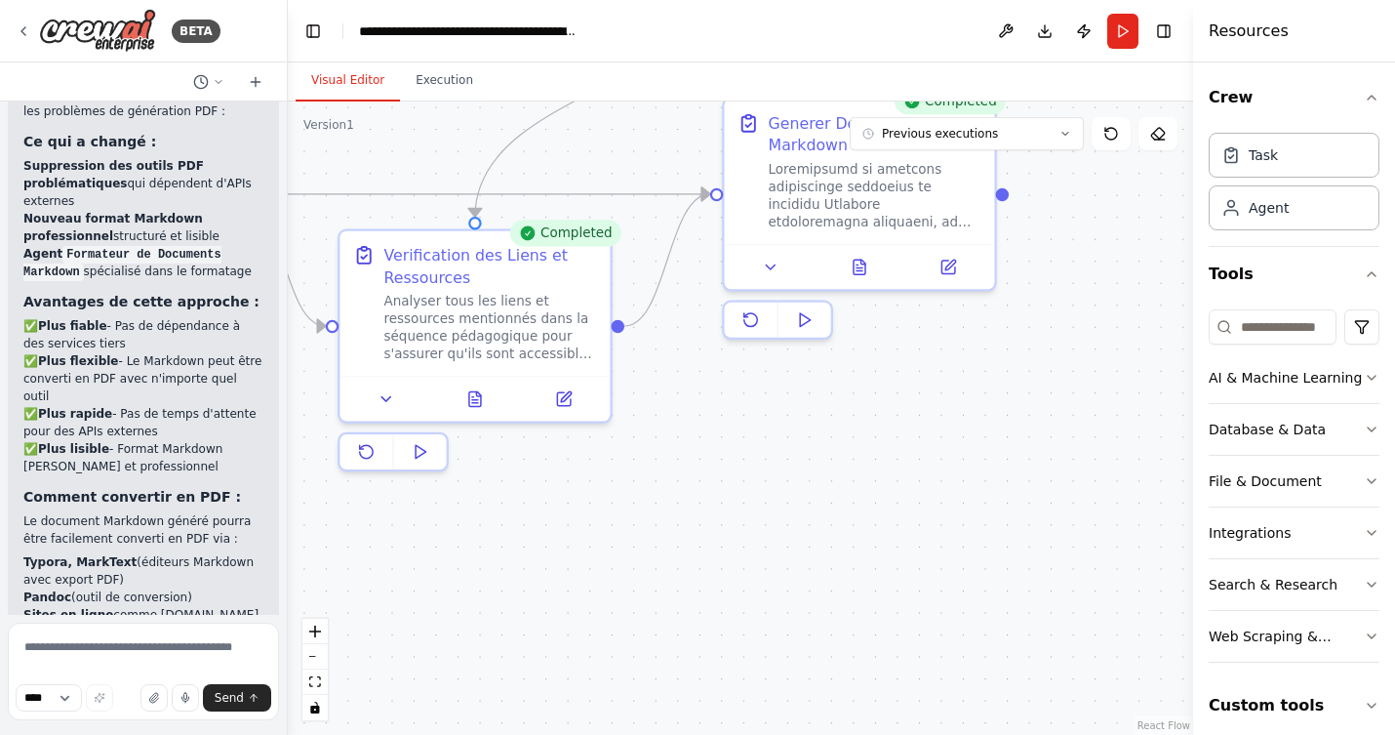
drag, startPoint x: 1075, startPoint y: 554, endPoint x: 1081, endPoint y: 208, distance: 346.5
click at [1081, 208] on div ".deletable-edge-delete-btn { width: 20px; height: 20px; border: 0px solid #ffff…" at bounding box center [741, 417] width 906 height 633
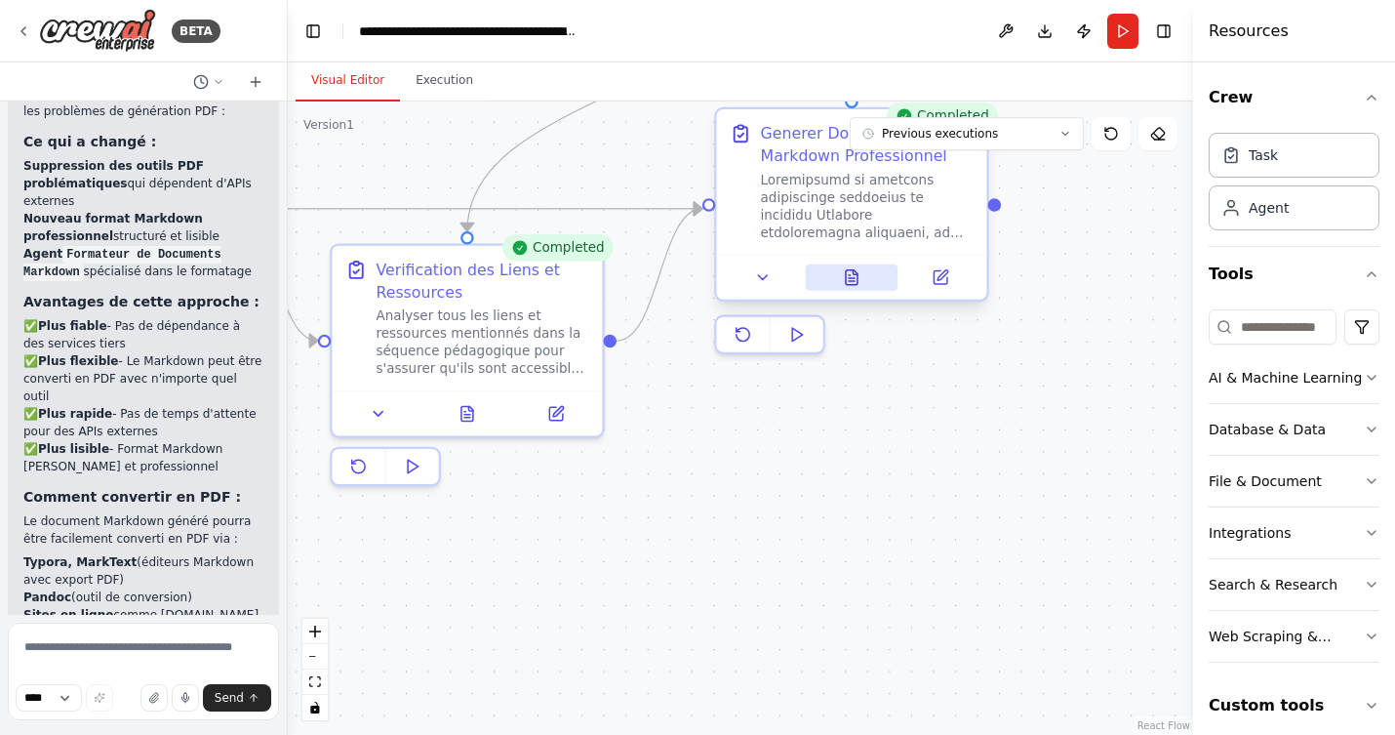
click at [855, 275] on icon at bounding box center [852, 277] width 12 height 15
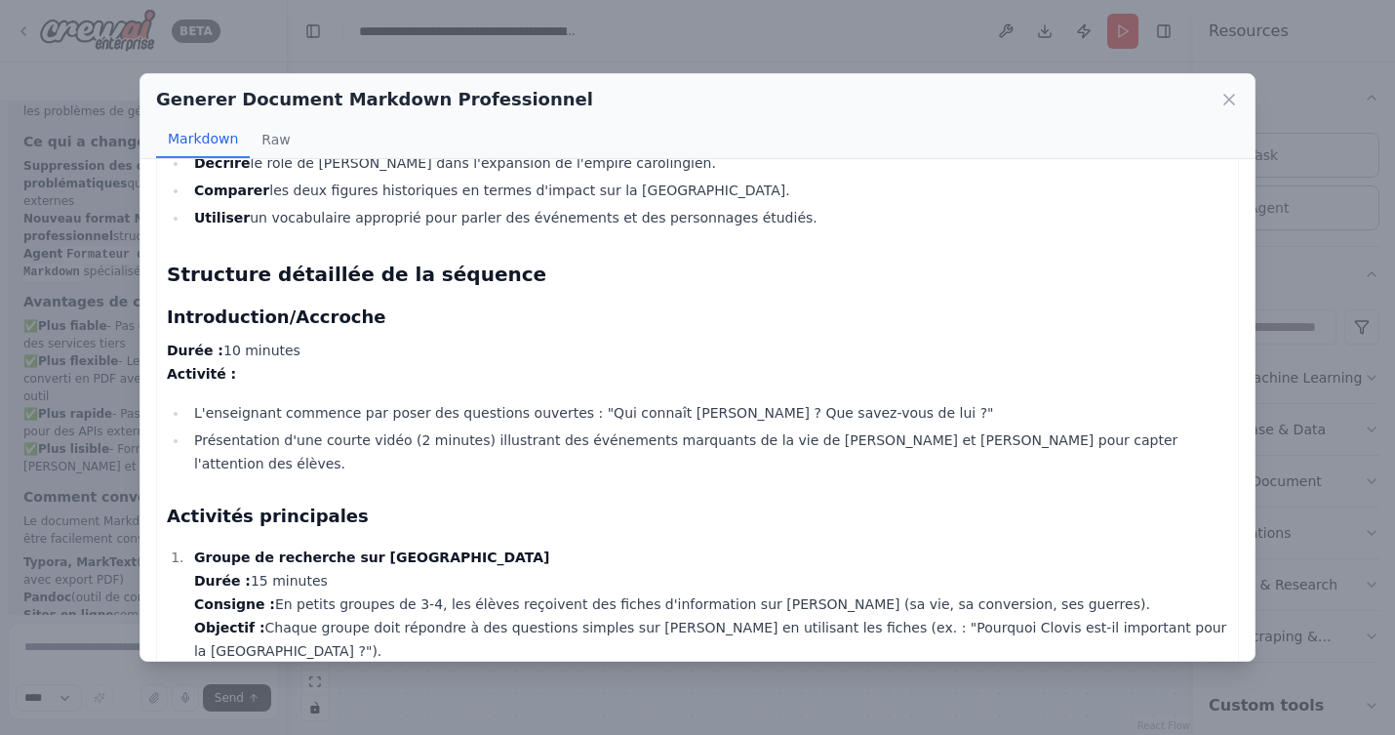
scroll to position [698, 0]
